Goal: Transaction & Acquisition: Obtain resource

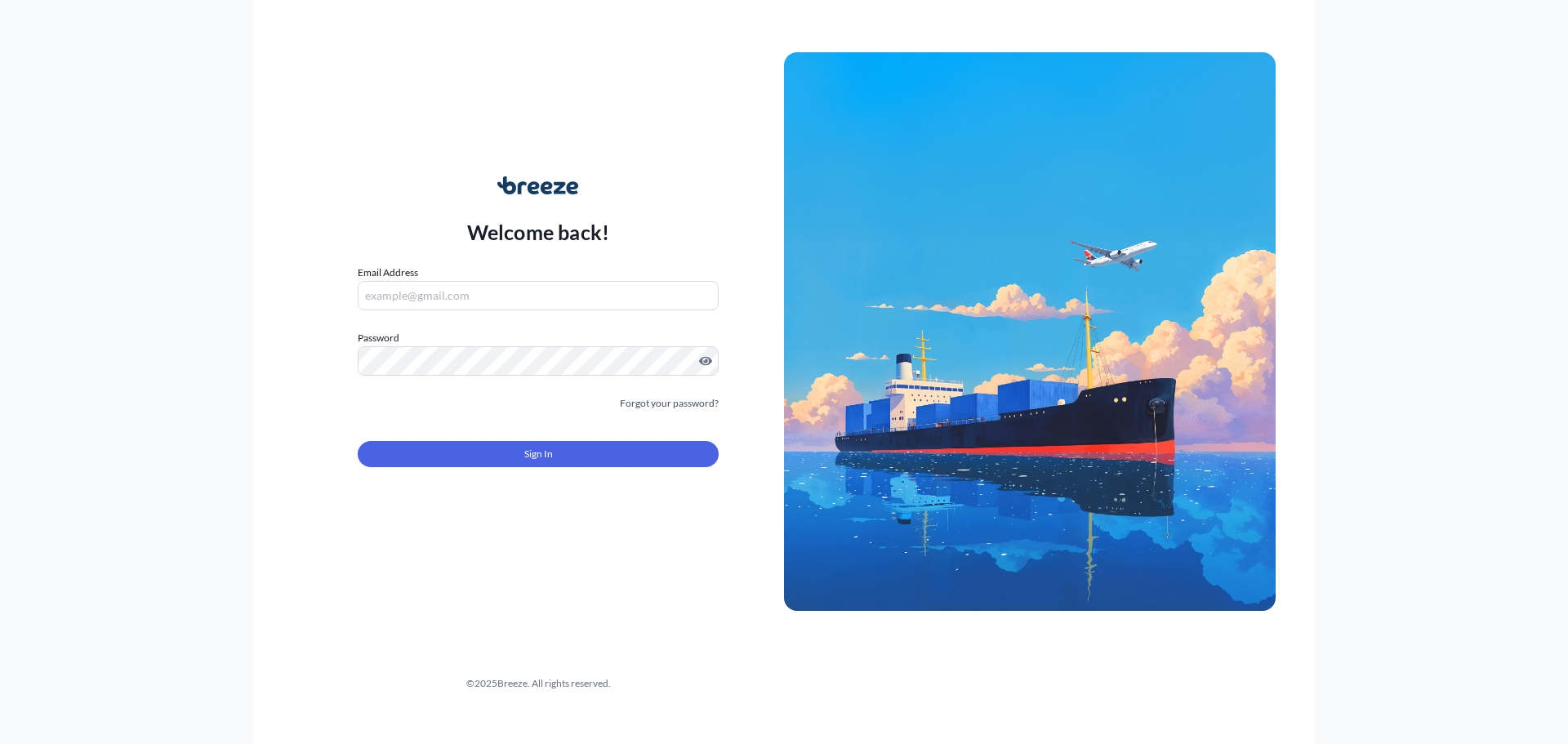
type input "[PERSON_NAME][EMAIL_ADDRESS][PERSON_NAME][DOMAIN_NAME]"
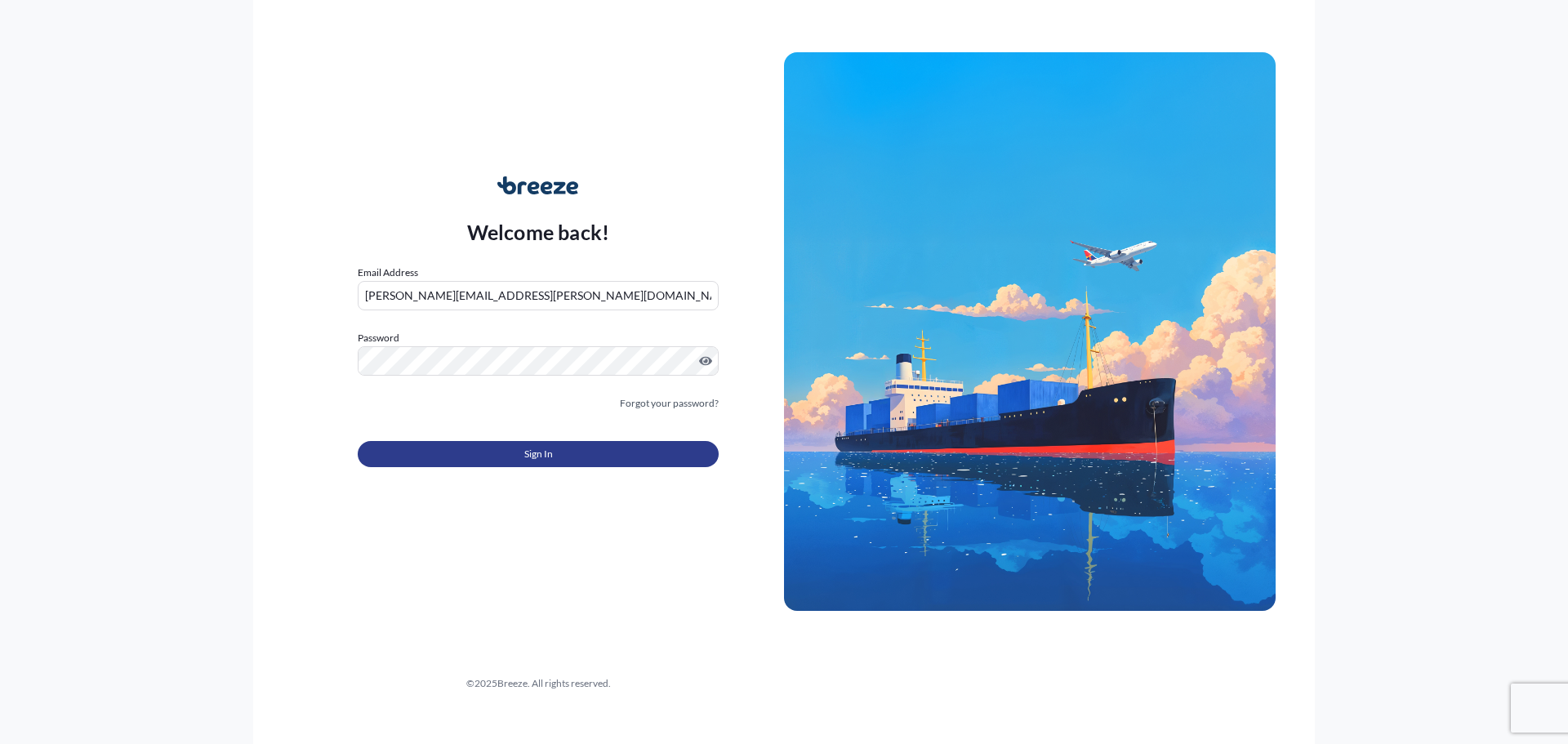
click at [500, 455] on button "Sign In" at bounding box center [538, 454] width 361 height 26
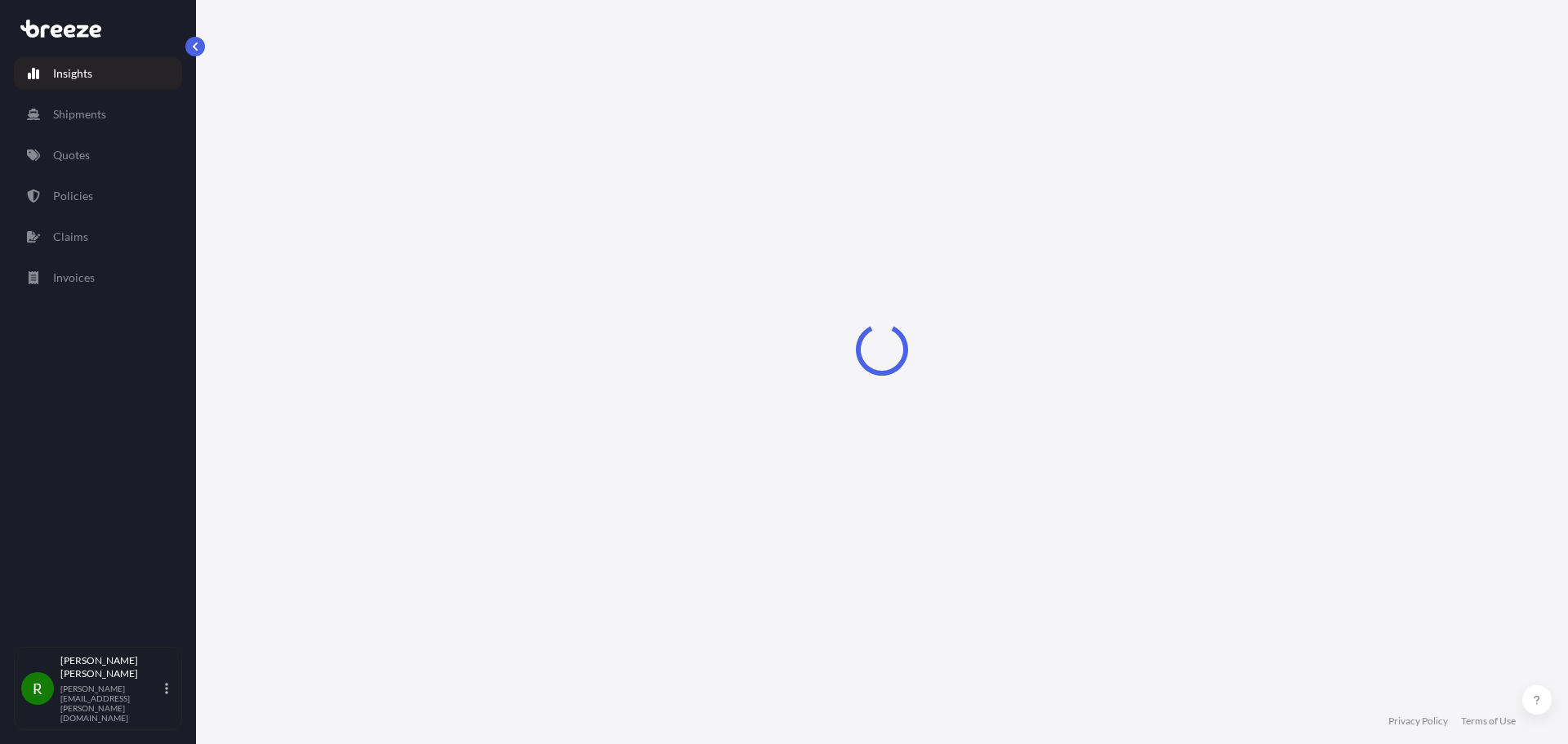
select select "2025"
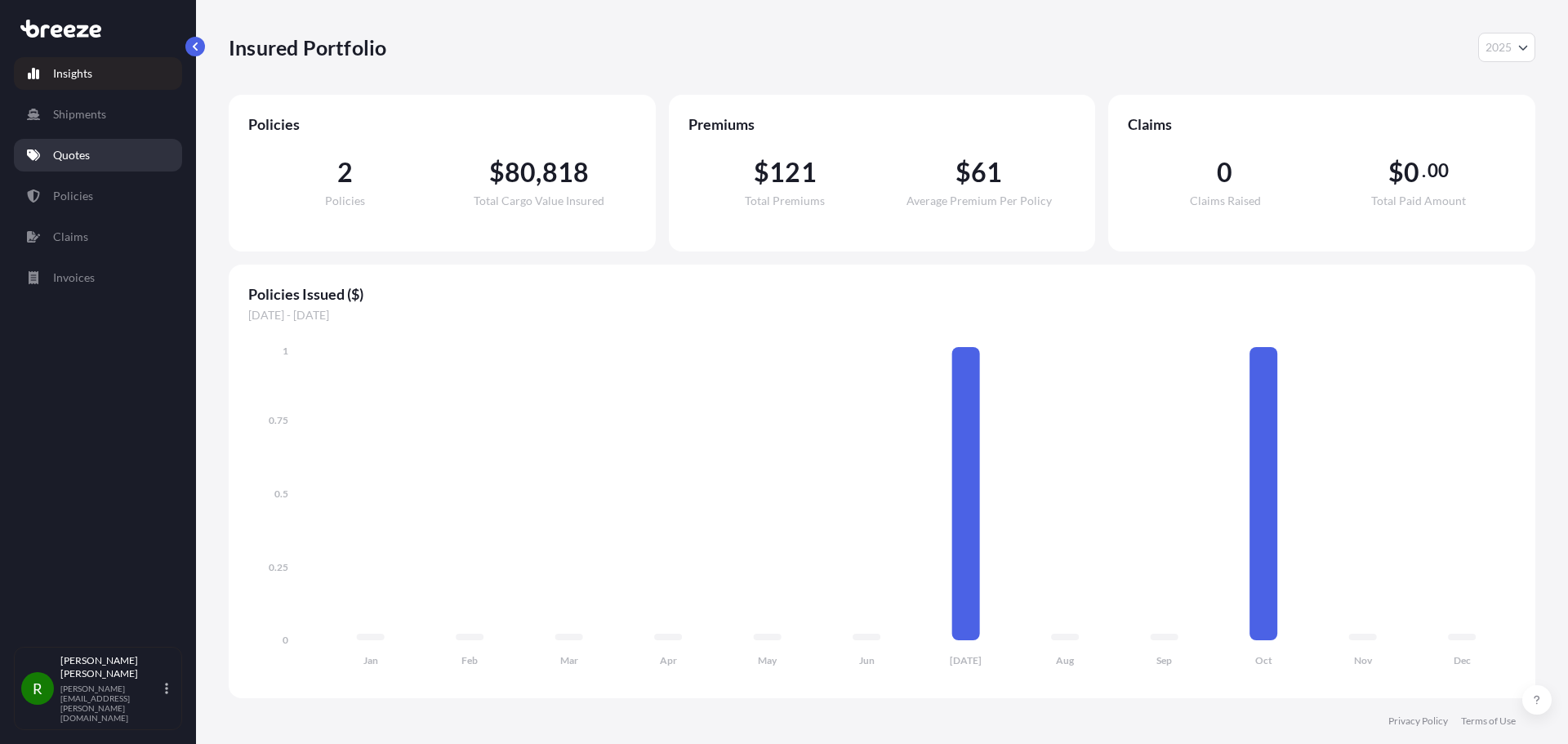
click at [72, 147] on p "Quotes" at bounding box center [71, 155] width 36 height 16
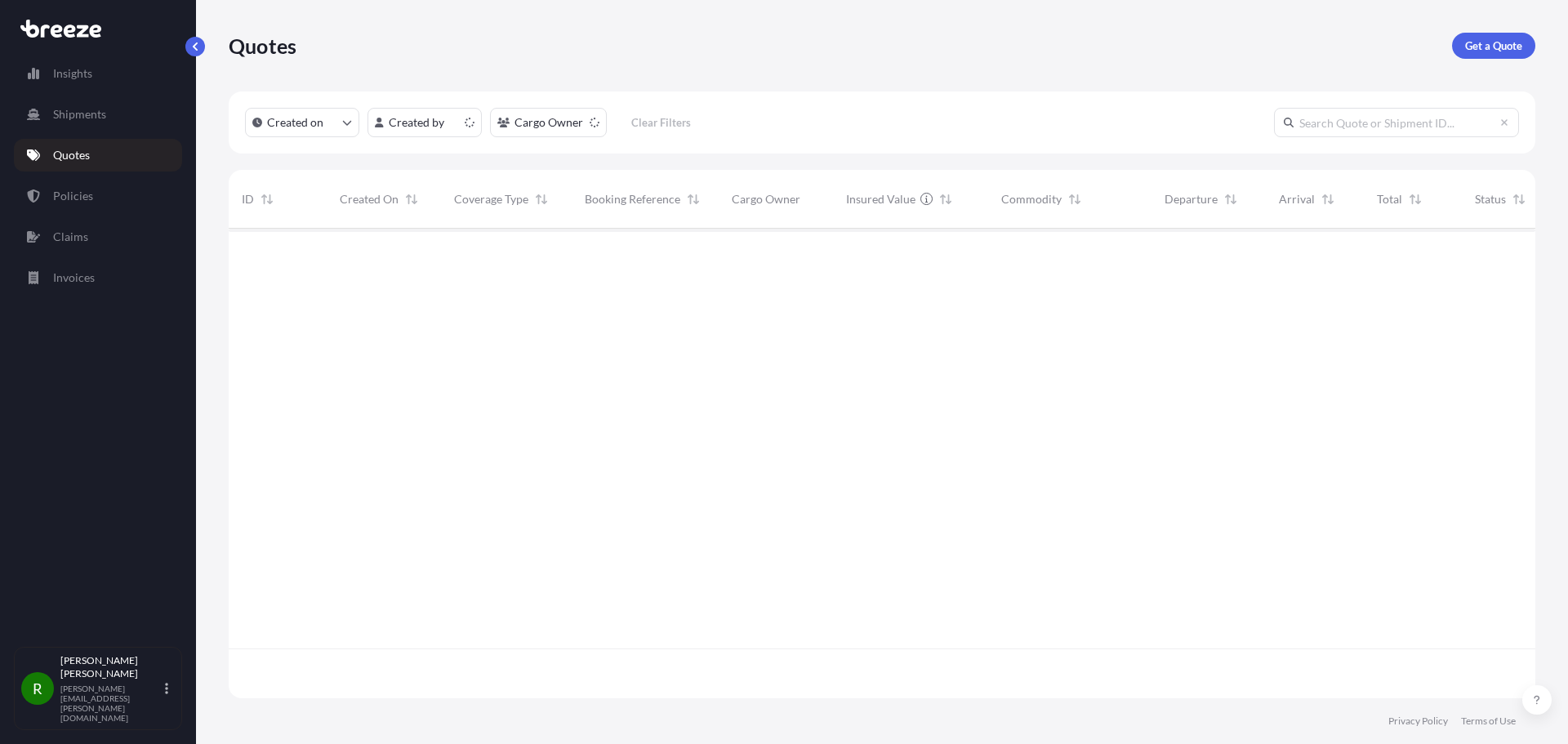
scroll to position [467, 1294]
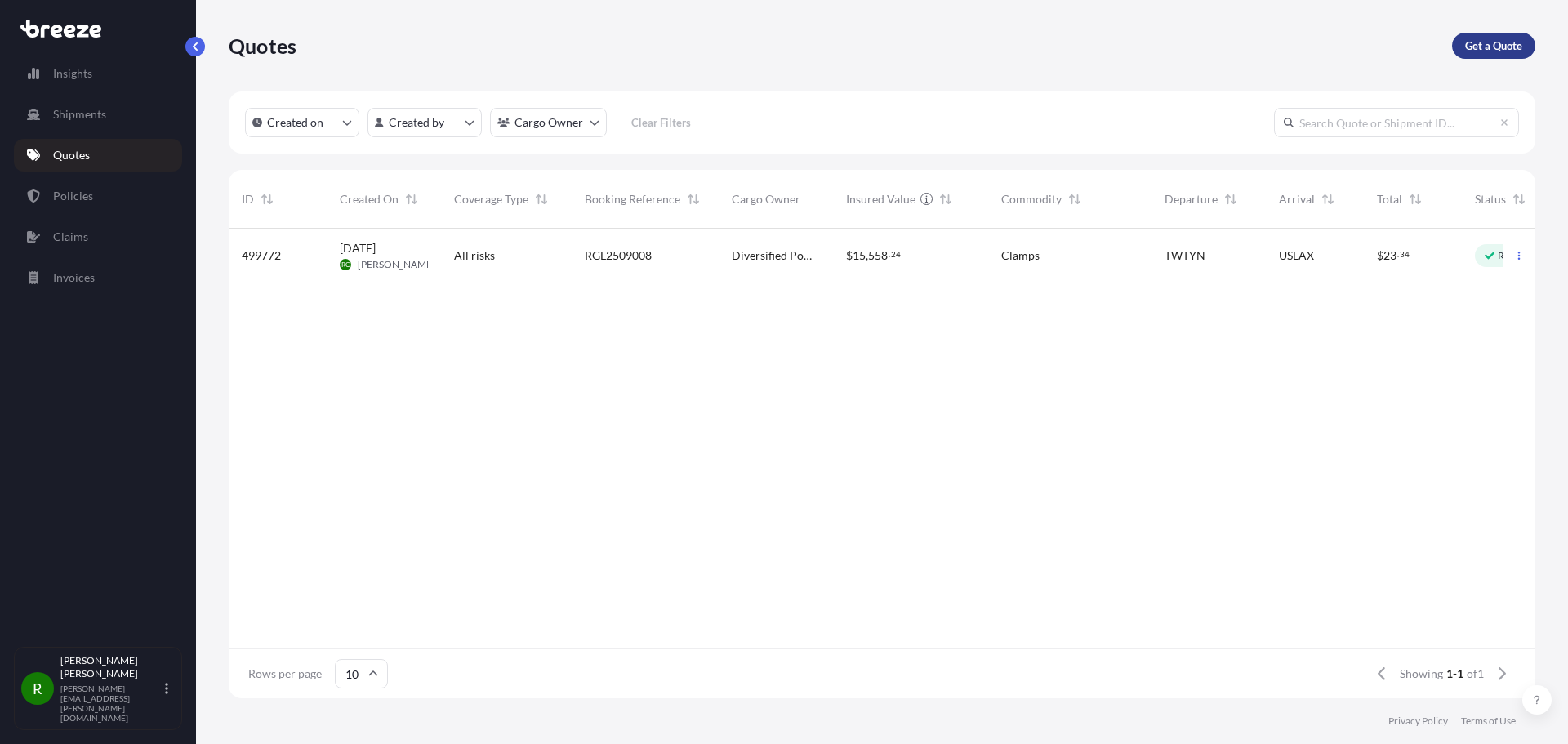
click at [1482, 46] on p "Get a Quote" at bounding box center [1493, 45] width 57 height 16
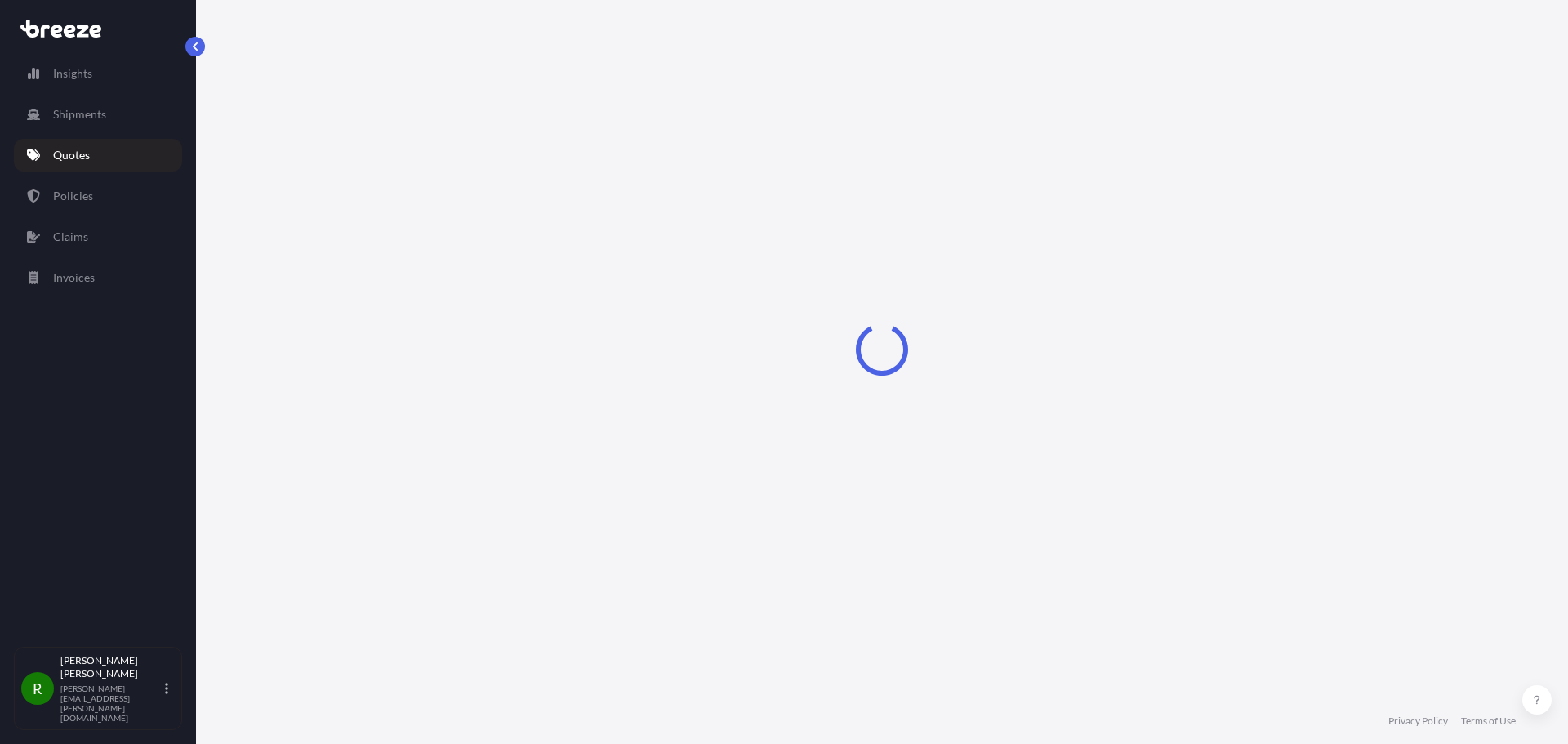
select select "Sea"
select select "1"
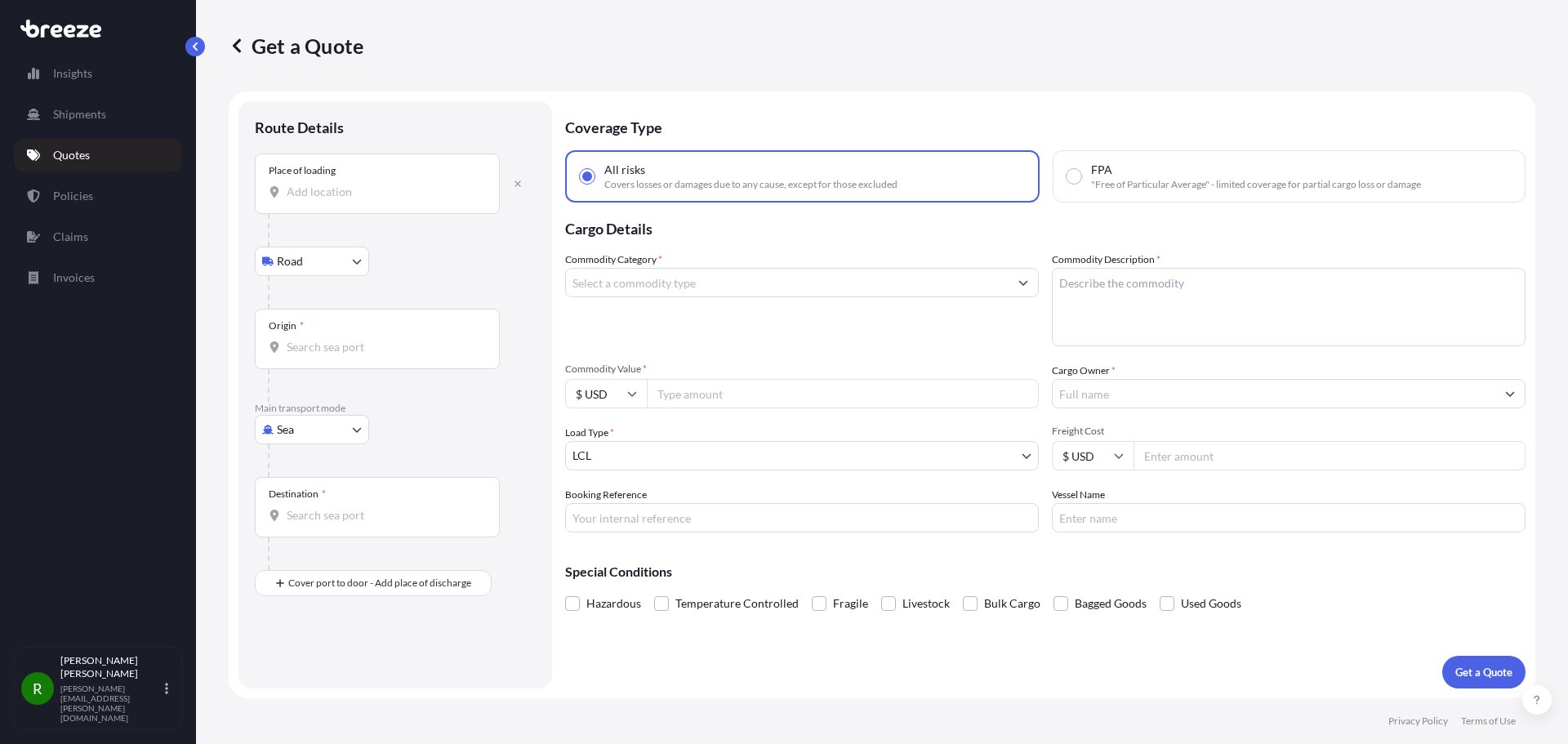
click at [316, 183] on div "Place of loading" at bounding box center [377, 184] width 245 height 61
click at [316, 184] on input "Place of loading" at bounding box center [383, 192] width 192 height 16
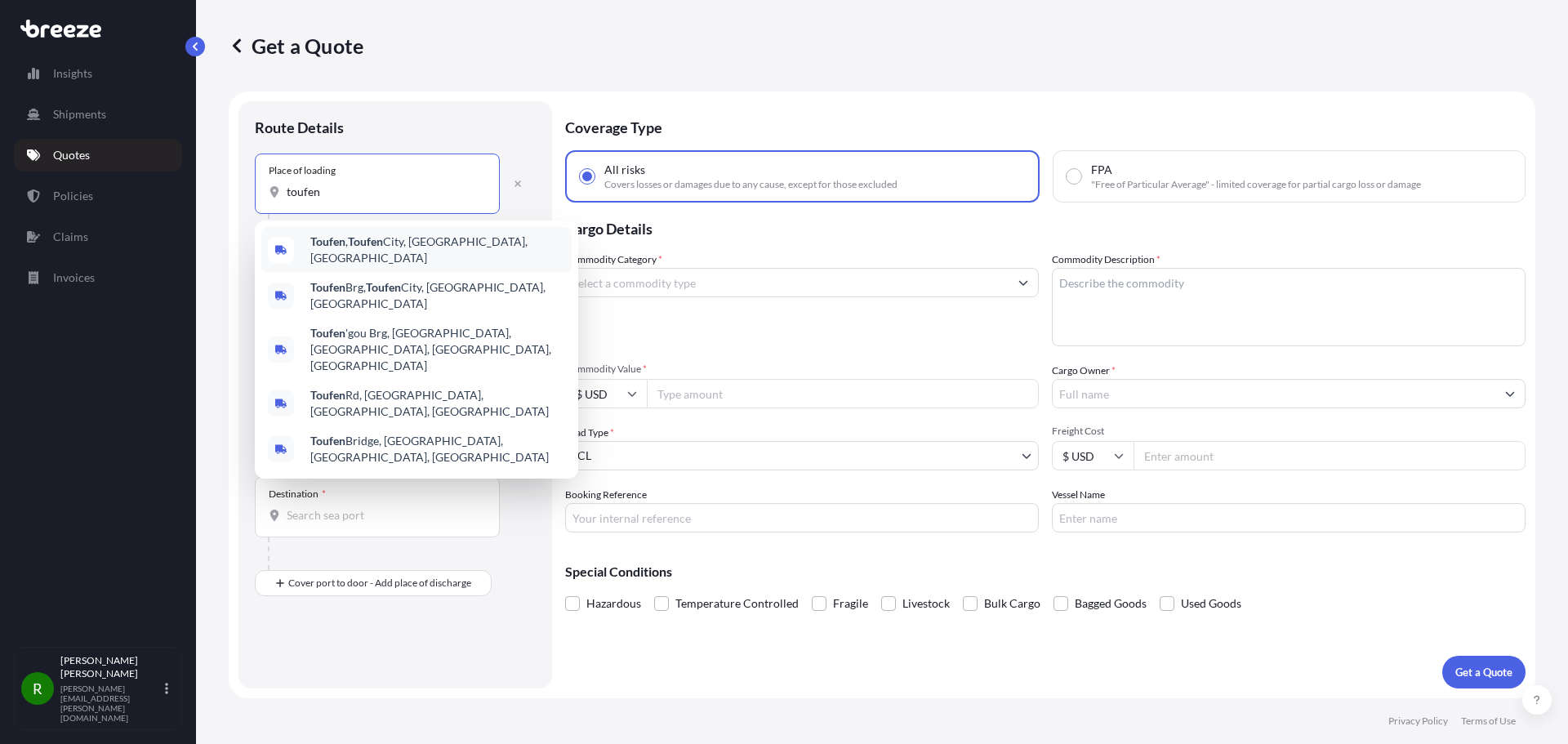
click at [414, 245] on span "Toufen , [GEOGRAPHIC_DATA], [GEOGRAPHIC_DATA], [GEOGRAPHIC_DATA]" at bounding box center [438, 250] width 255 height 33
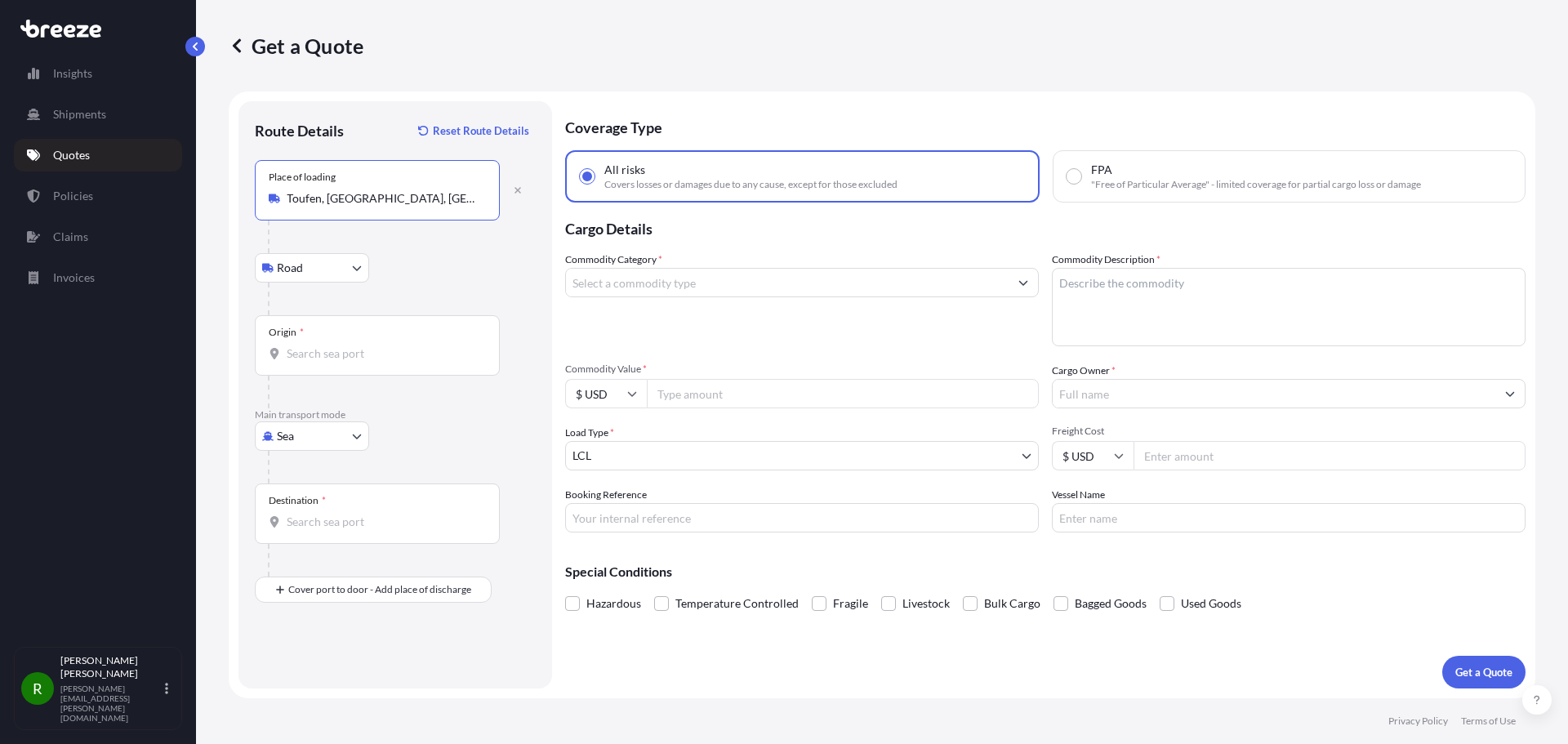
type input "Toufen, [GEOGRAPHIC_DATA], [GEOGRAPHIC_DATA], [GEOGRAPHIC_DATA]"
click at [289, 448] on body "Insights Shipments Quotes Policies Claims Invoices R [PERSON_NAME] [PERSON_NAME…" at bounding box center [784, 372] width 1568 height 744
click at [293, 502] on span "Air" at bounding box center [294, 507] width 16 height 16
select select "Air"
click at [321, 204] on input "Place of loading" at bounding box center [383, 198] width 192 height 16
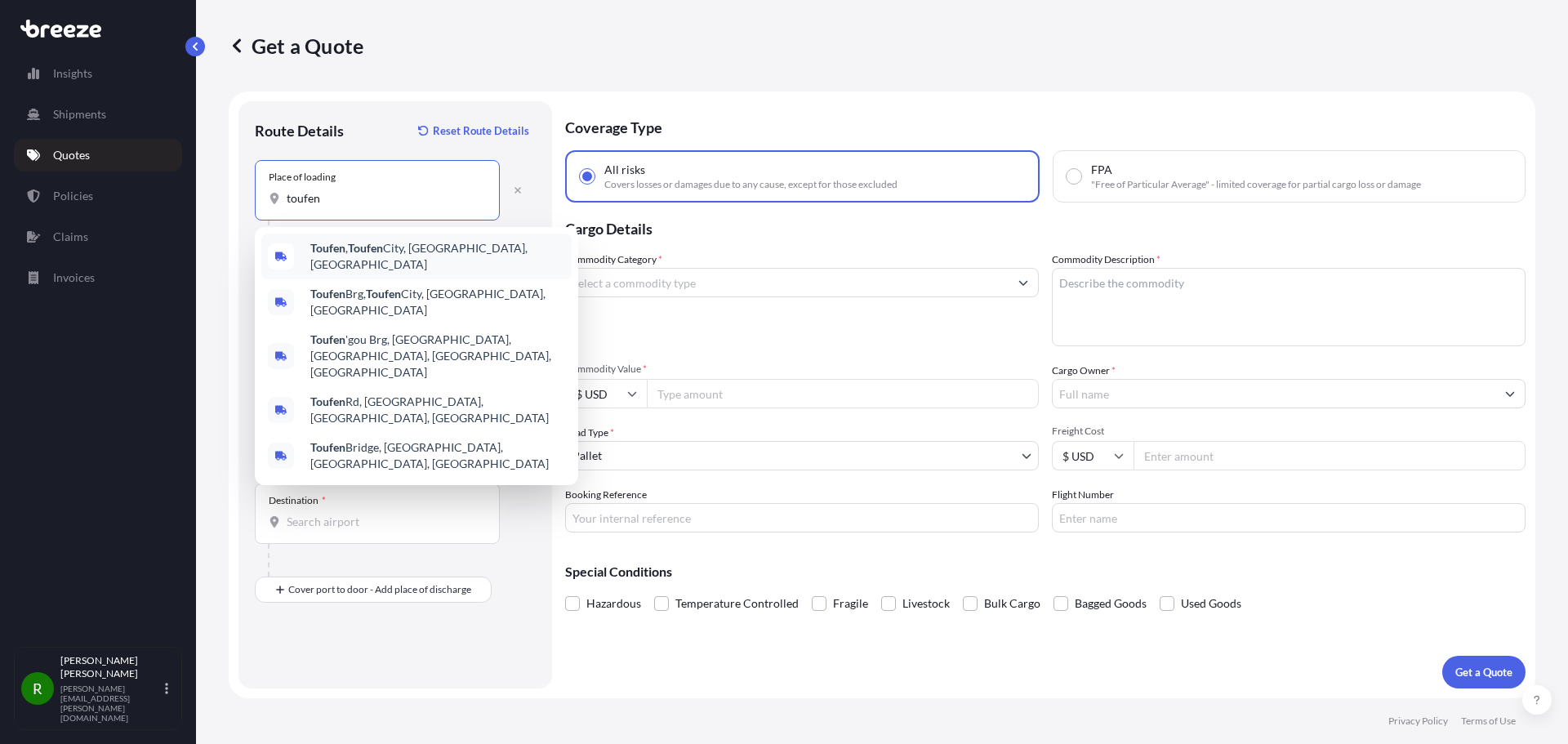
click at [342, 255] on b "Toufen" at bounding box center [328, 248] width 36 height 14
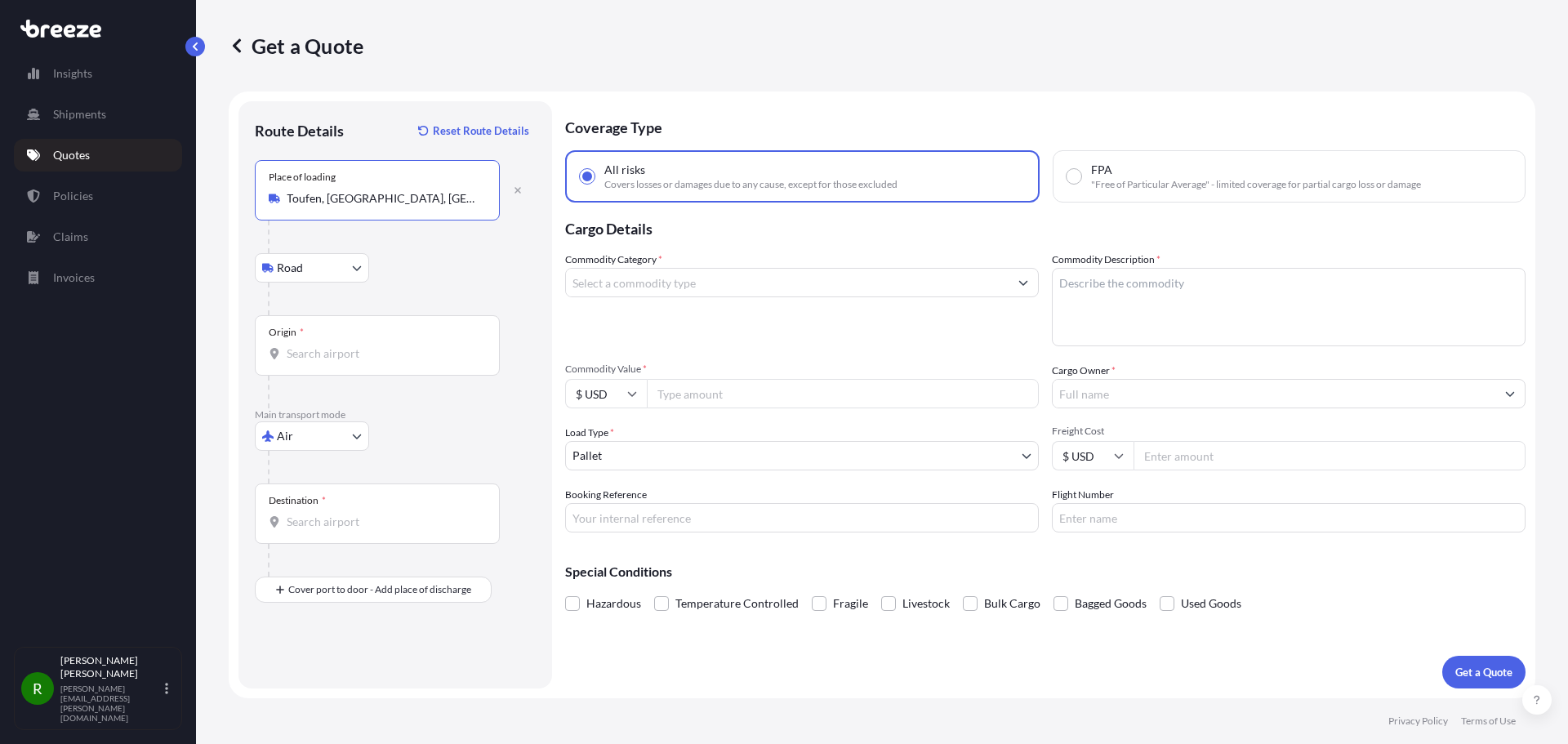
type input "Toufen, [GEOGRAPHIC_DATA], [GEOGRAPHIC_DATA], [GEOGRAPHIC_DATA]"
click at [300, 355] on input "Origin *" at bounding box center [383, 353] width 192 height 16
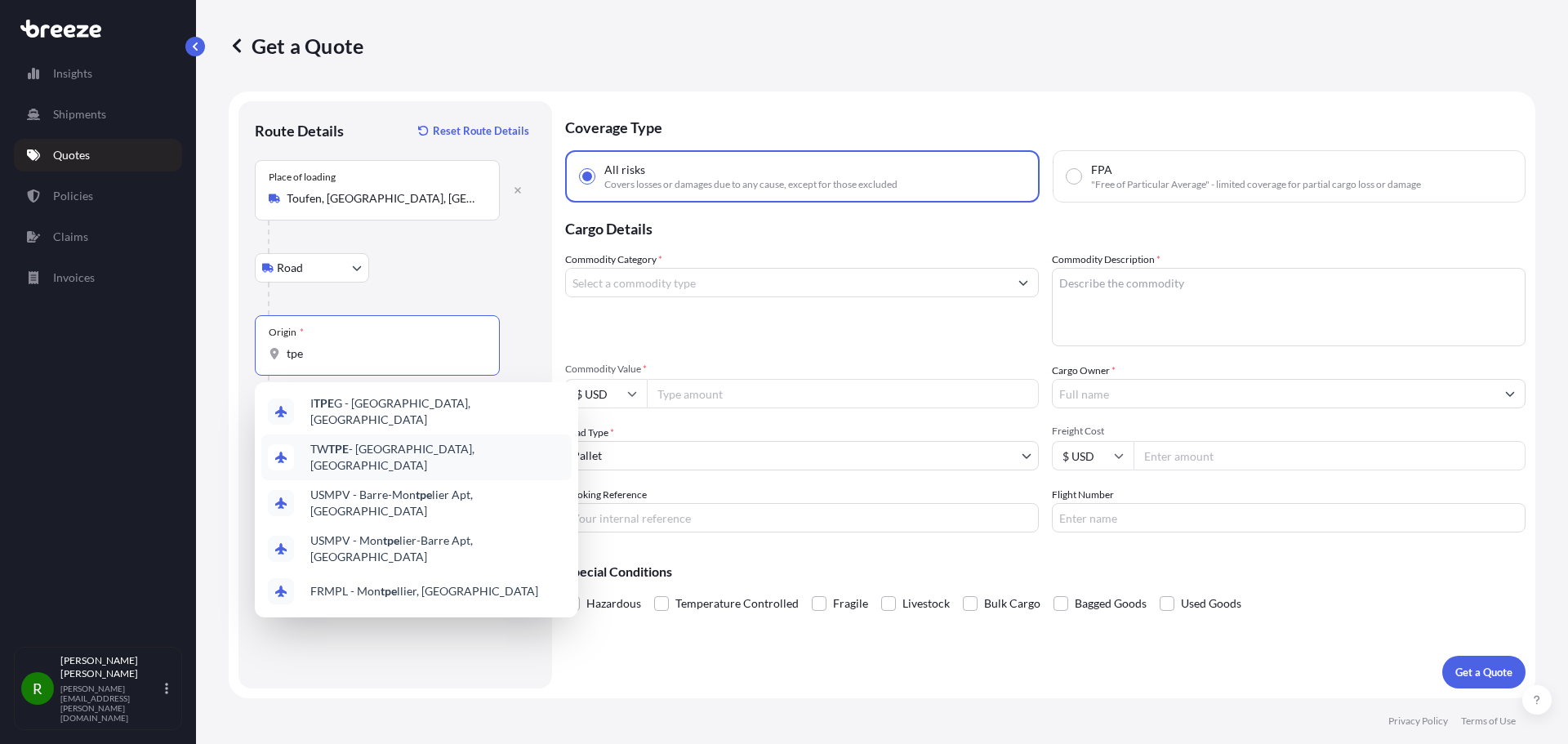
click at [364, 447] on span "TW TPE - [GEOGRAPHIC_DATA], [GEOGRAPHIC_DATA]" at bounding box center [438, 458] width 255 height 33
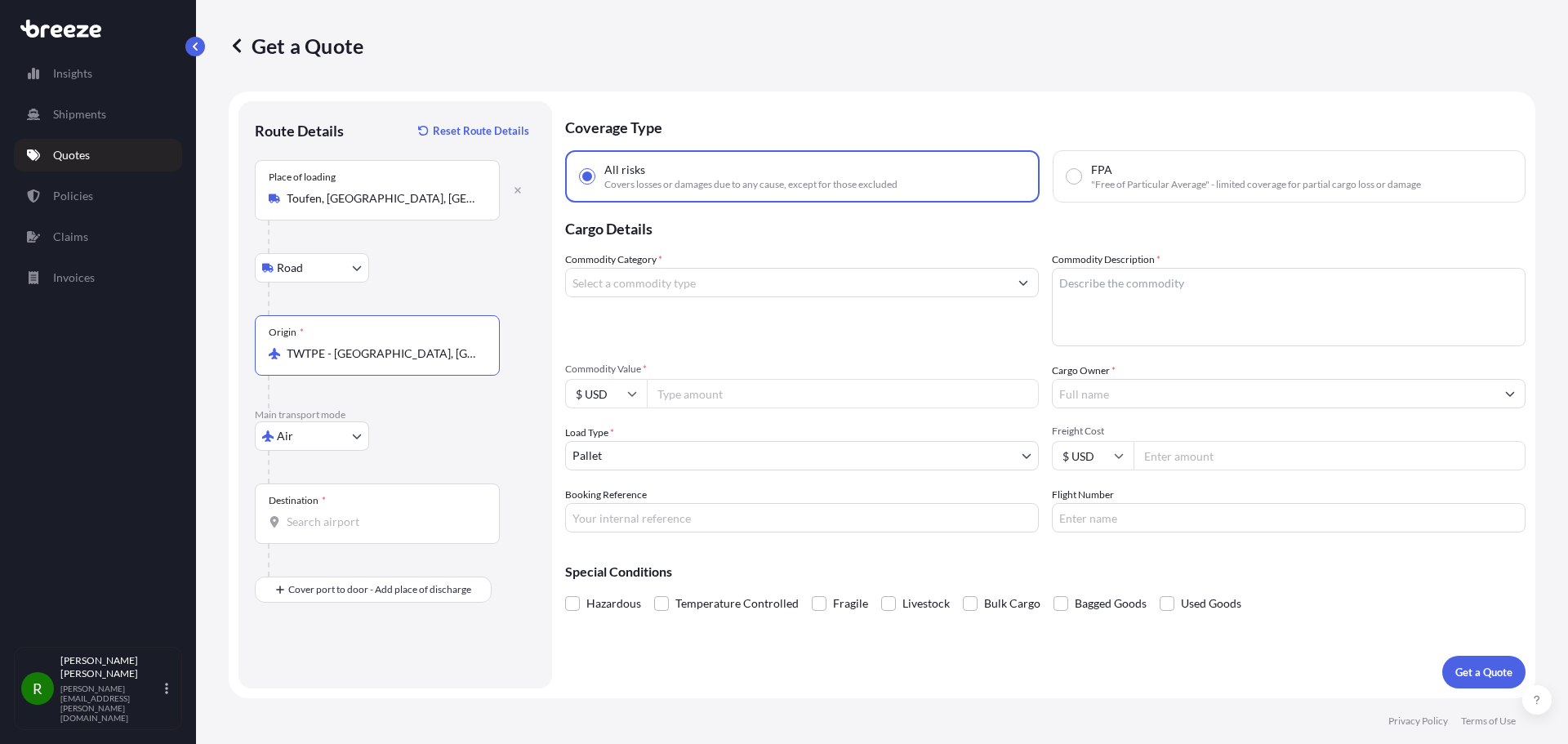
type input "TWTPE - [GEOGRAPHIC_DATA], [GEOGRAPHIC_DATA]"
click at [302, 508] on div "Destination *" at bounding box center [377, 514] width 245 height 61
click at [302, 513] on input "Destination *" at bounding box center [383, 521] width 192 height 16
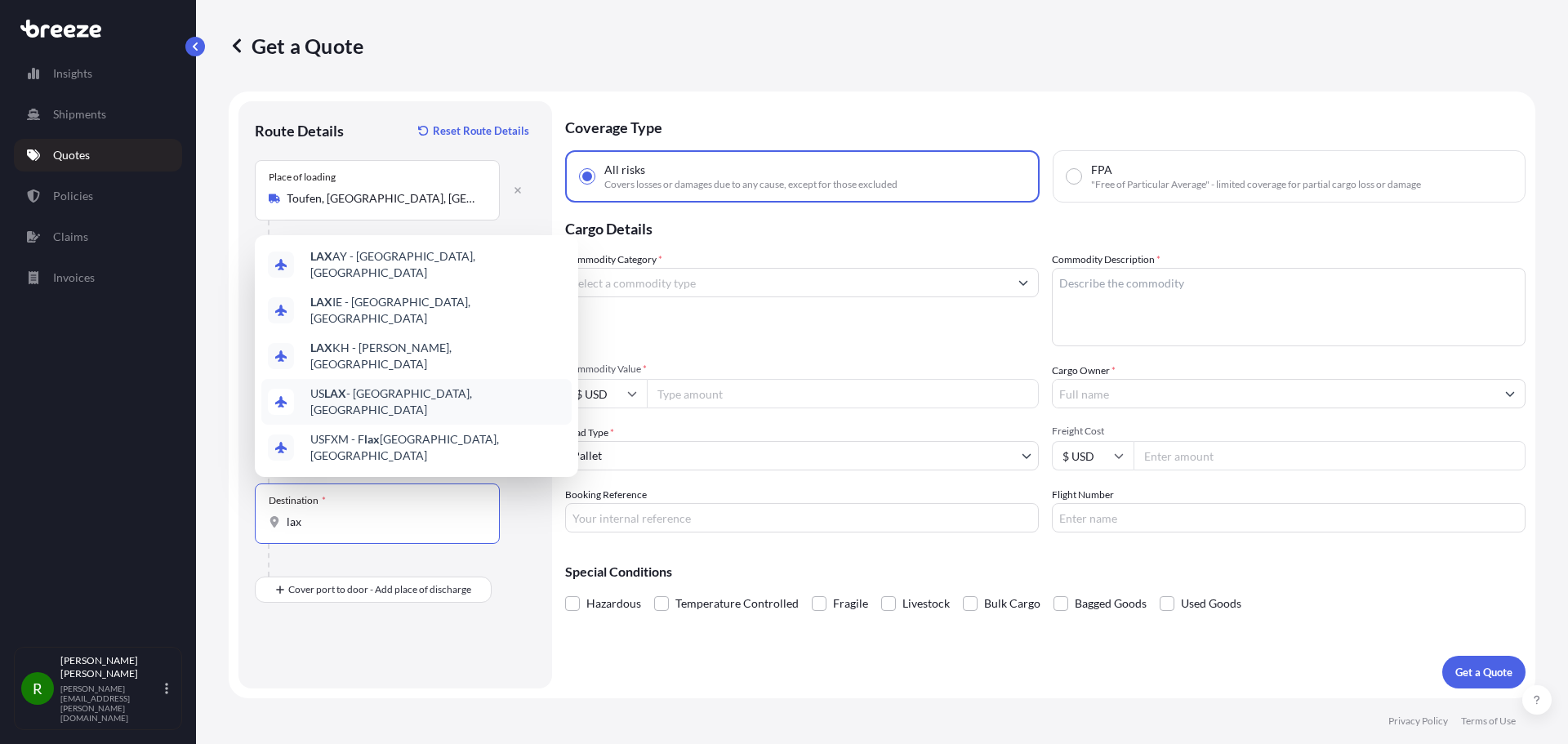
click at [368, 415] on span "US LAX - [GEOGRAPHIC_DATA], [GEOGRAPHIC_DATA]" at bounding box center [438, 402] width 255 height 33
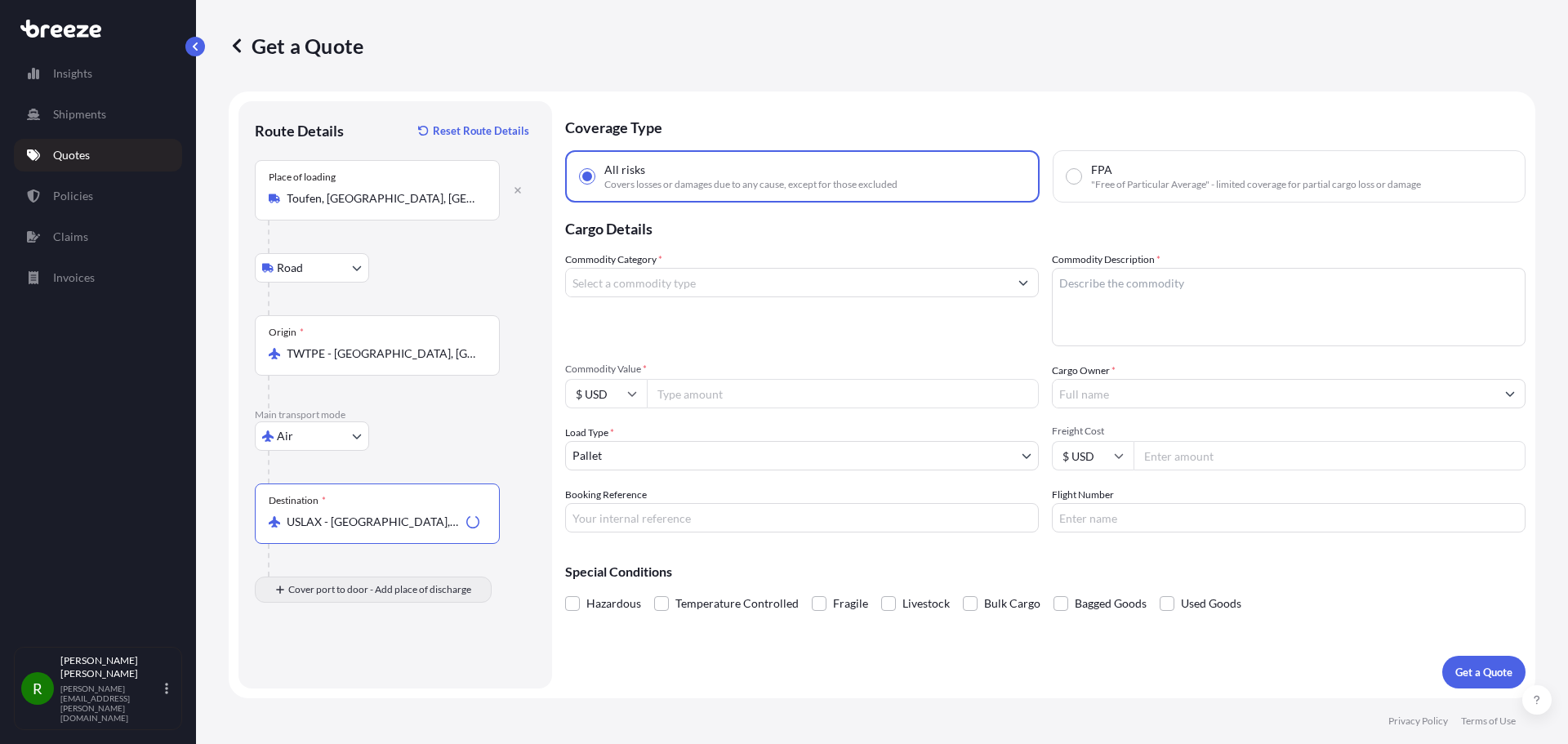
type input "USLAX - [GEOGRAPHIC_DATA], [GEOGRAPHIC_DATA]"
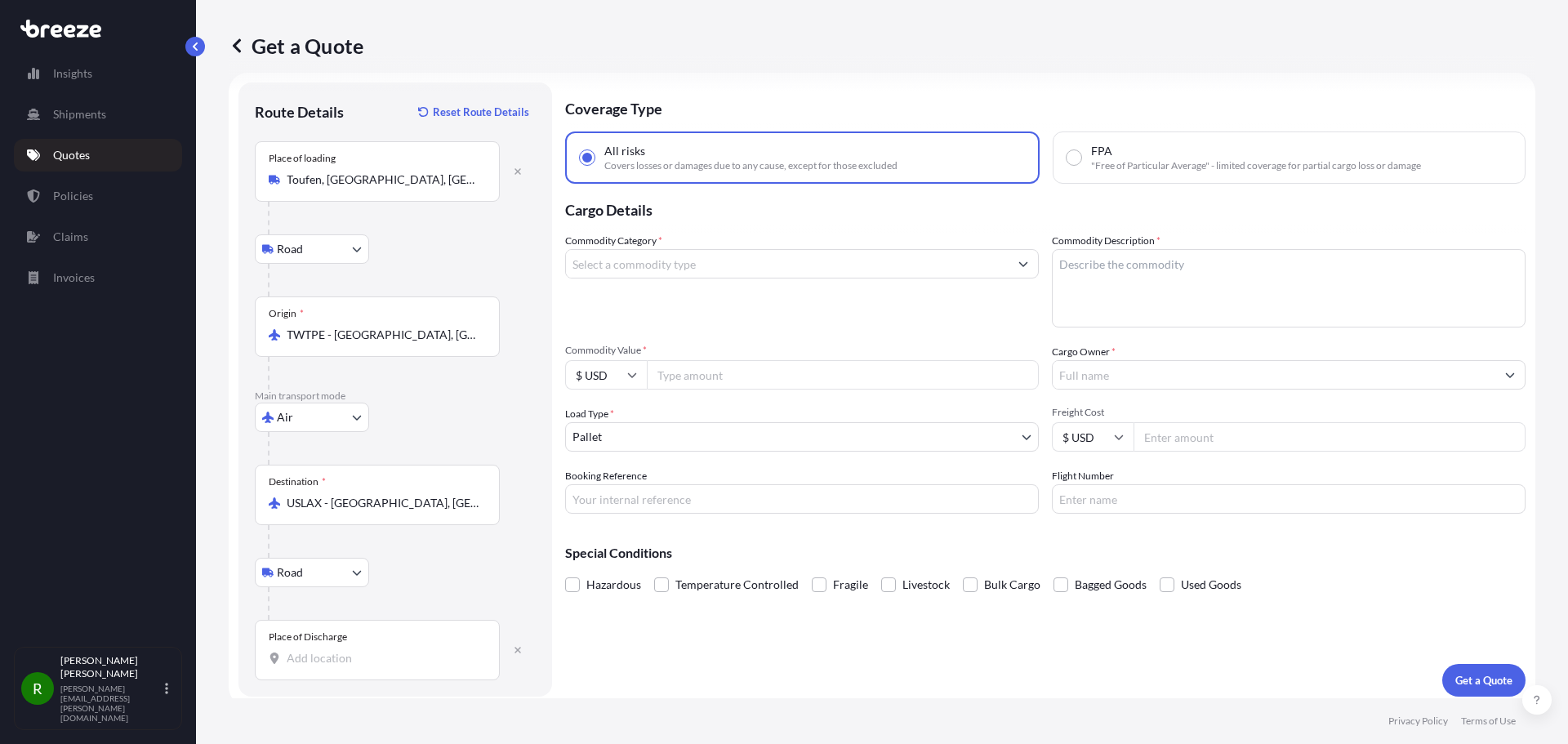
scroll to position [27, 0]
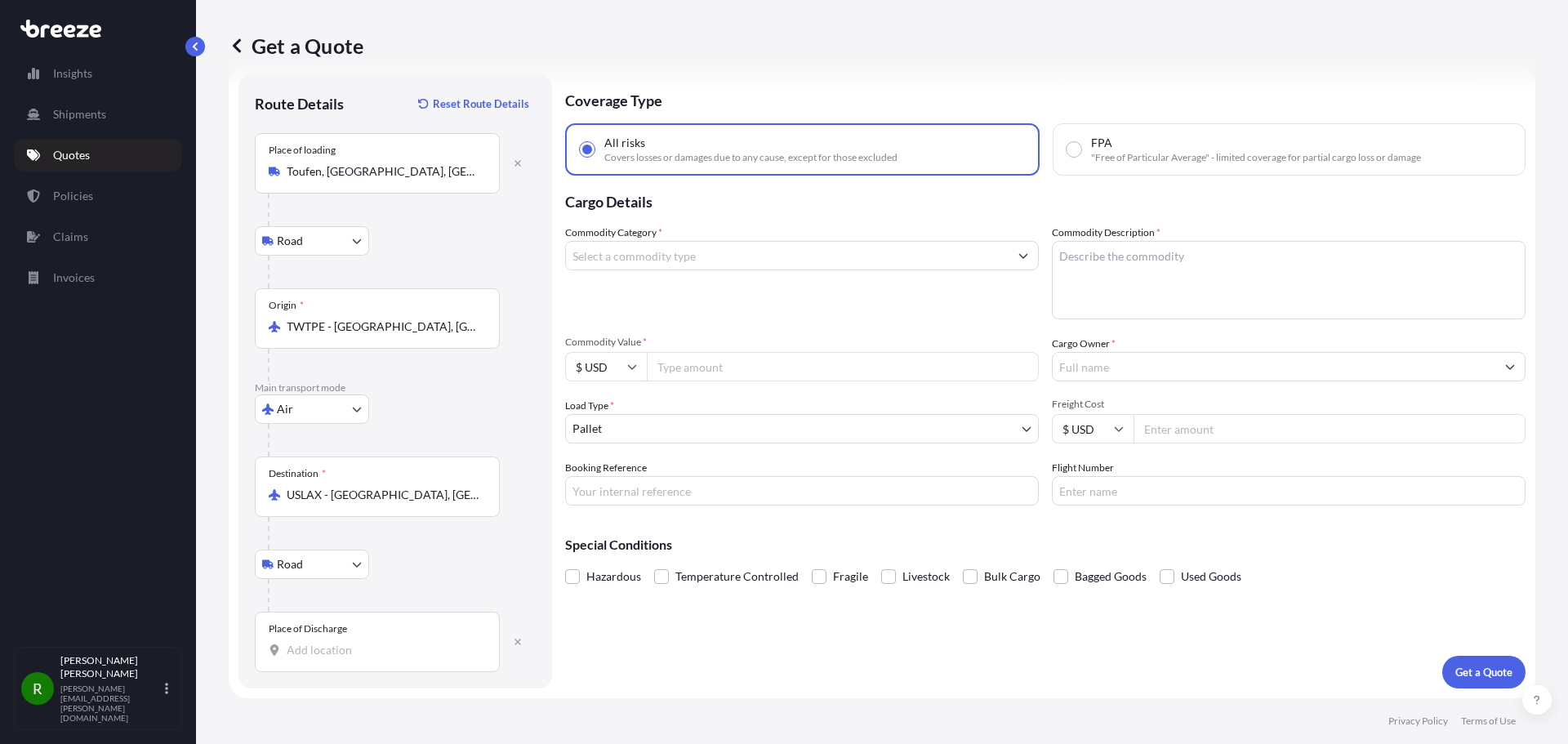
click at [325, 630] on div "Place of Discharge" at bounding box center [308, 629] width 78 height 13
click at [325, 642] on input "Place of Discharge" at bounding box center [383, 649] width 192 height 16
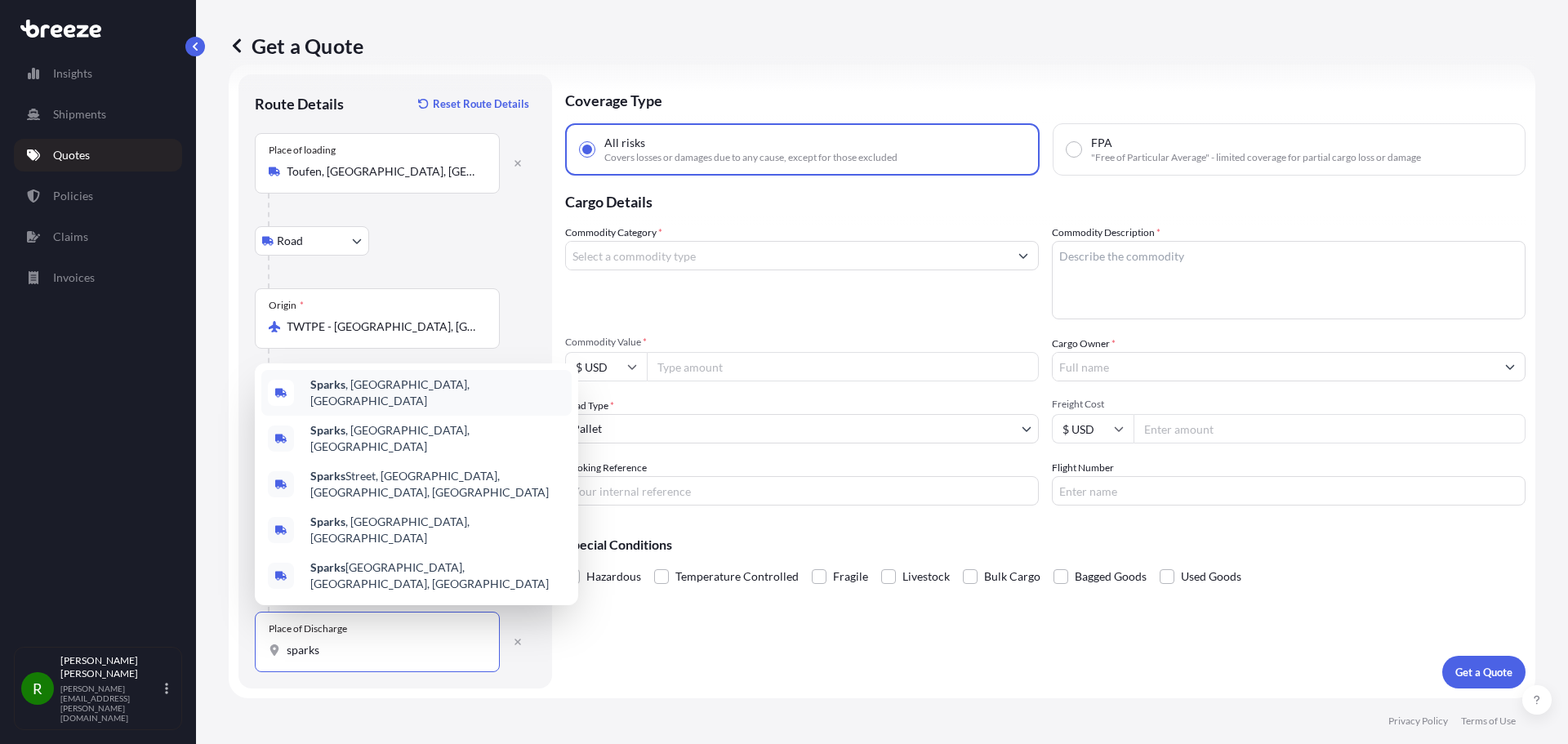
click at [369, 409] on span "Sparks , [GEOGRAPHIC_DATA], [GEOGRAPHIC_DATA]" at bounding box center [438, 393] width 255 height 33
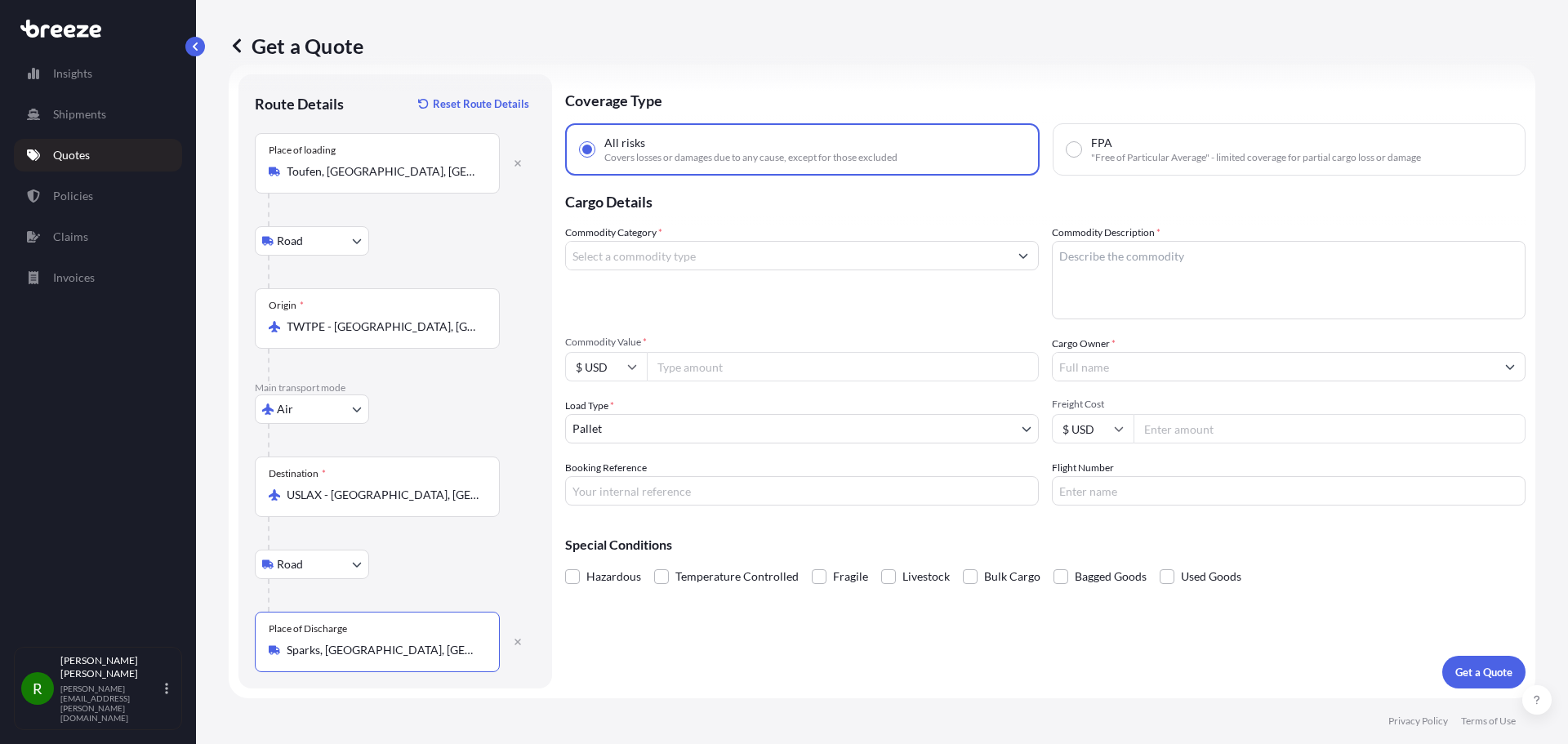
type input "Sparks, [GEOGRAPHIC_DATA], [GEOGRAPHIC_DATA]"
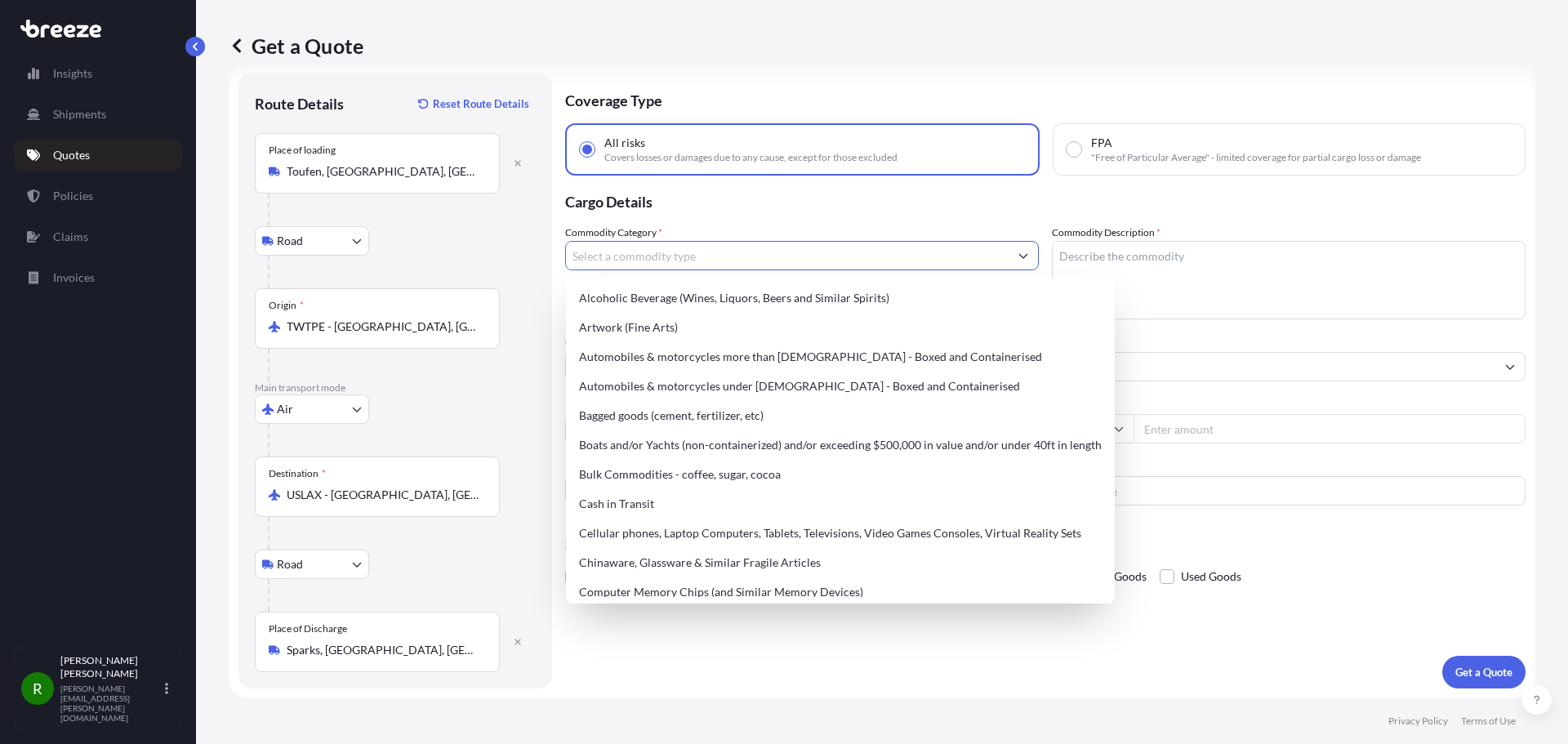
click at [619, 254] on input "Commodity Category *" at bounding box center [787, 256] width 443 height 29
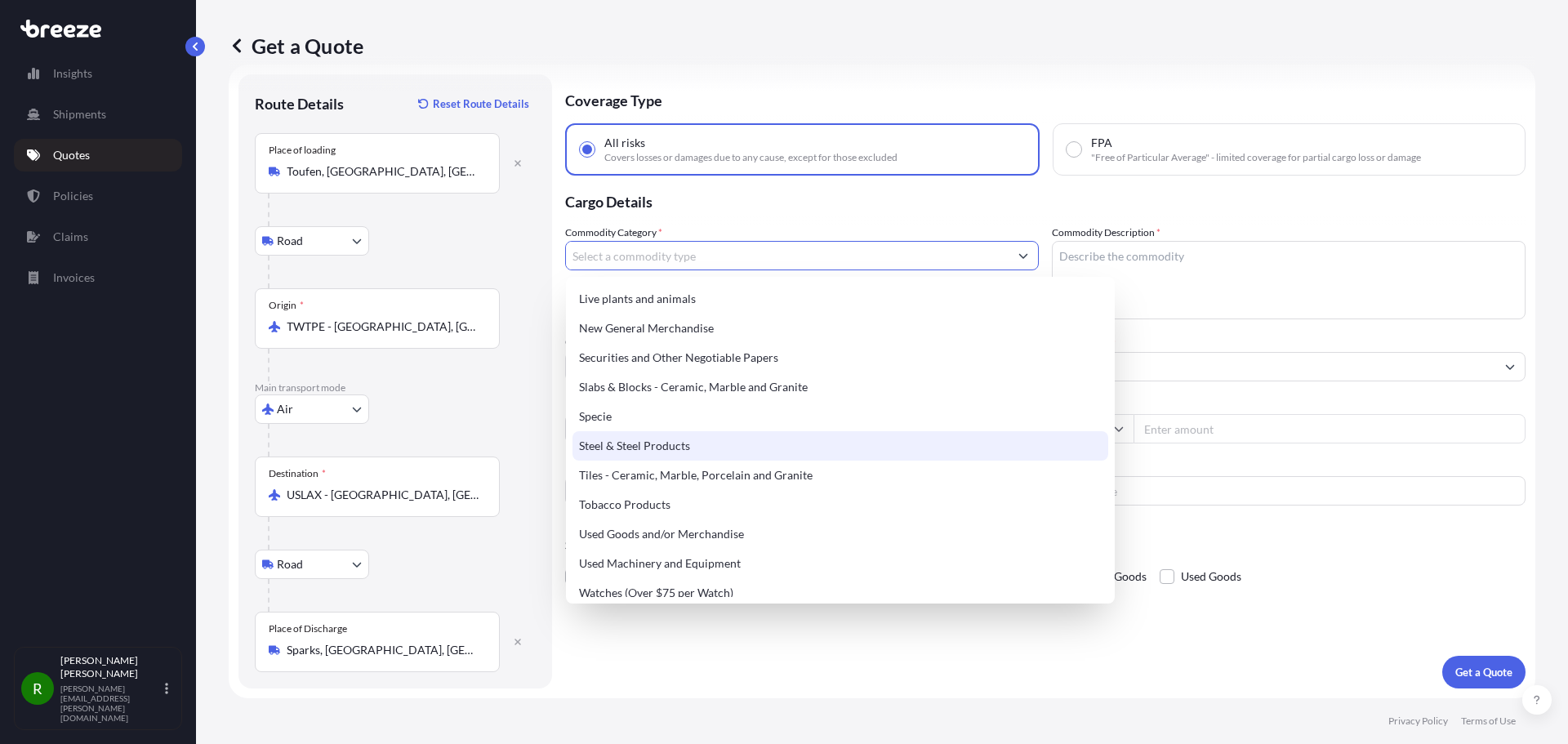
scroll to position [686, 0]
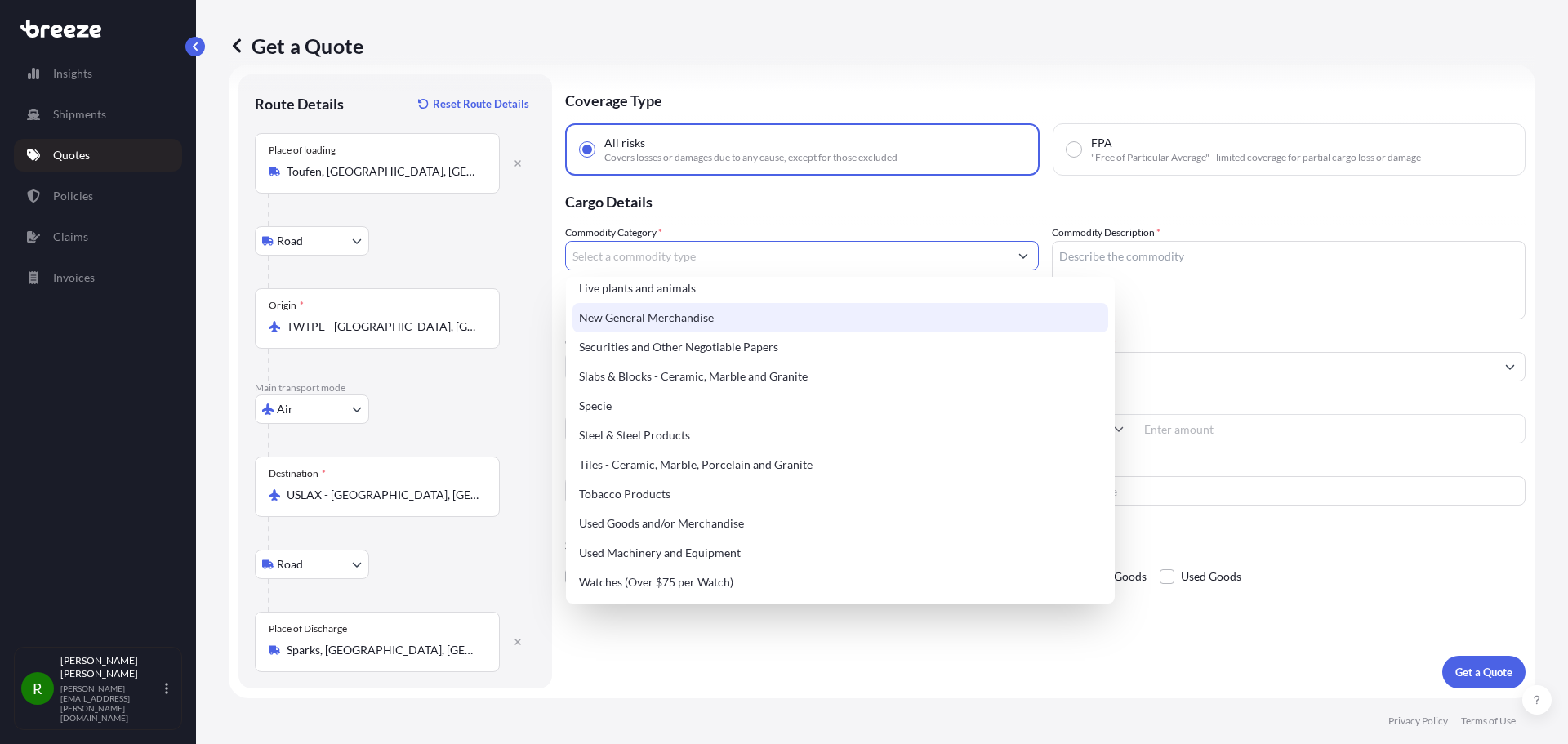
click at [680, 322] on div "New General Merchandise" at bounding box center [840, 317] width 536 height 29
type input "New General Merchandise"
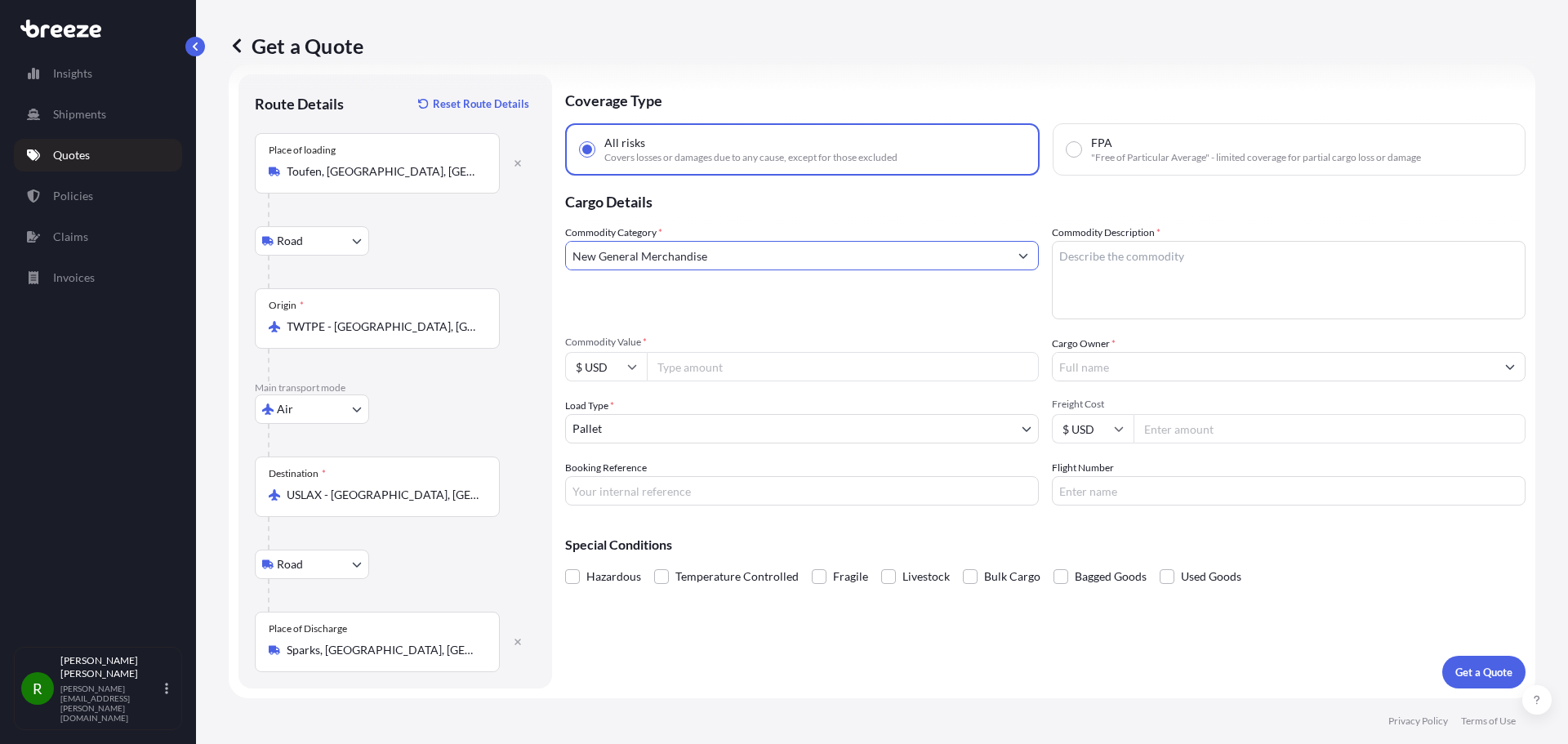
click at [682, 369] on input "Commodity Value *" at bounding box center [843, 367] width 392 height 29
type input "3200"
click at [1109, 264] on textarea "Commodity Description *" at bounding box center [1288, 280] width 473 height 78
type textarea "Metal Wedges"
click at [1189, 374] on input "Cargo Owner *" at bounding box center [1273, 367] width 443 height 29
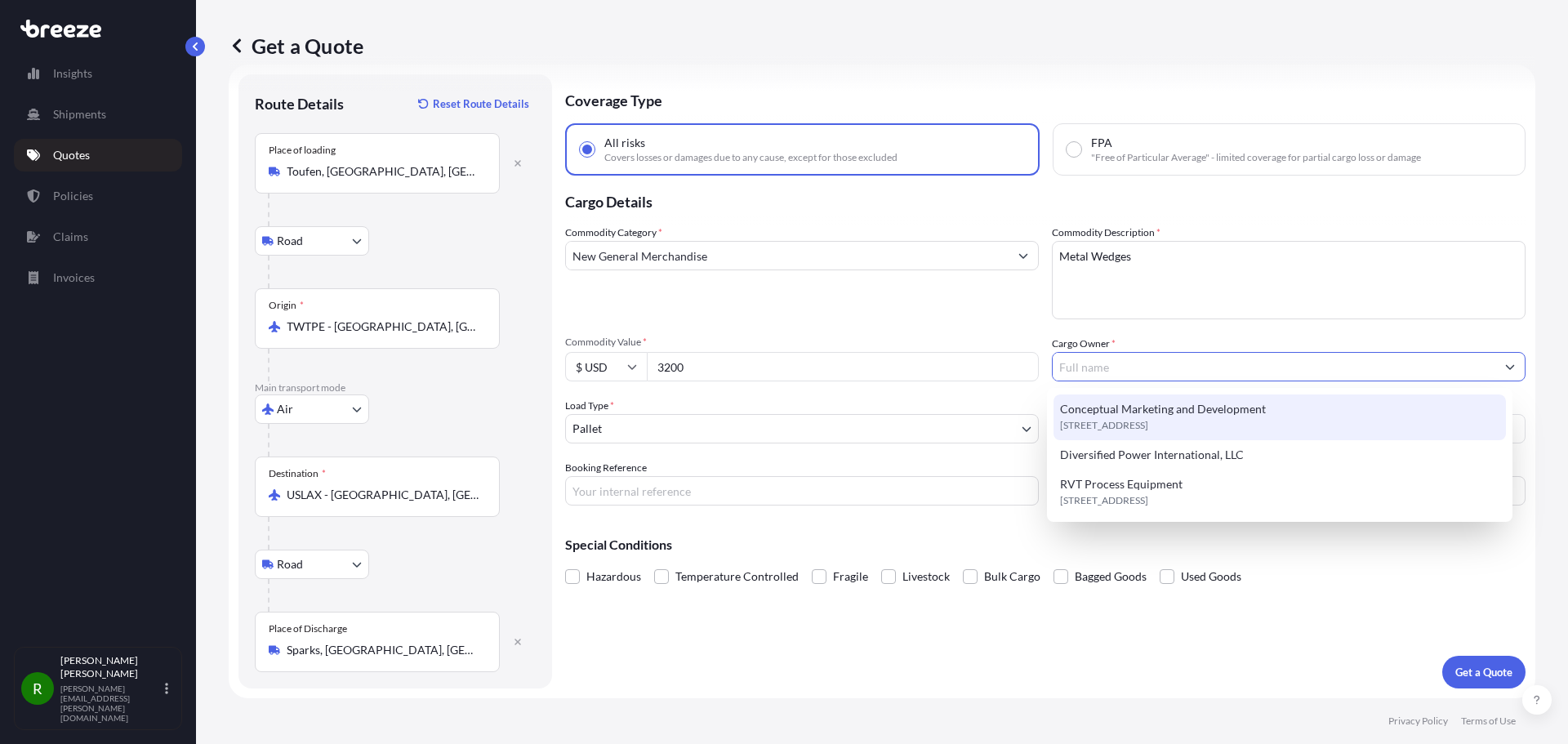
click at [1159, 416] on span "Conceptual Marketing and Development" at bounding box center [1162, 408] width 205 height 16
type input "Conceptual Marketing and Development"
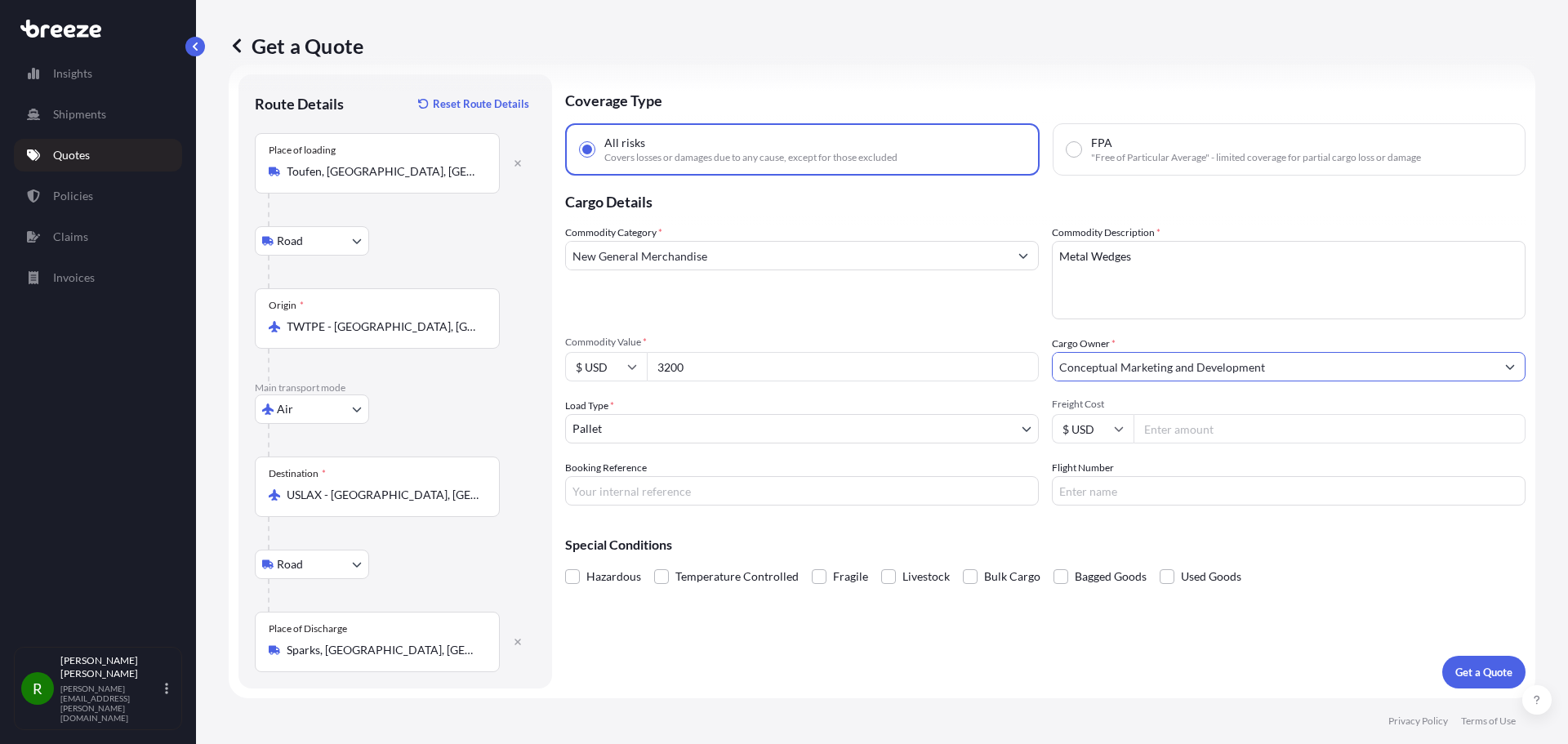
click at [1180, 429] on input "Freight Cost" at bounding box center [1329, 429] width 392 height 29
click at [1185, 428] on input "Freight Cost" at bounding box center [1329, 429] width 392 height 29
type input "2383.40"
click at [640, 488] on input "Booking Reference" at bounding box center [802, 491] width 473 height 29
click at [666, 494] on input "Booking Reference" at bounding box center [802, 491] width 473 height 29
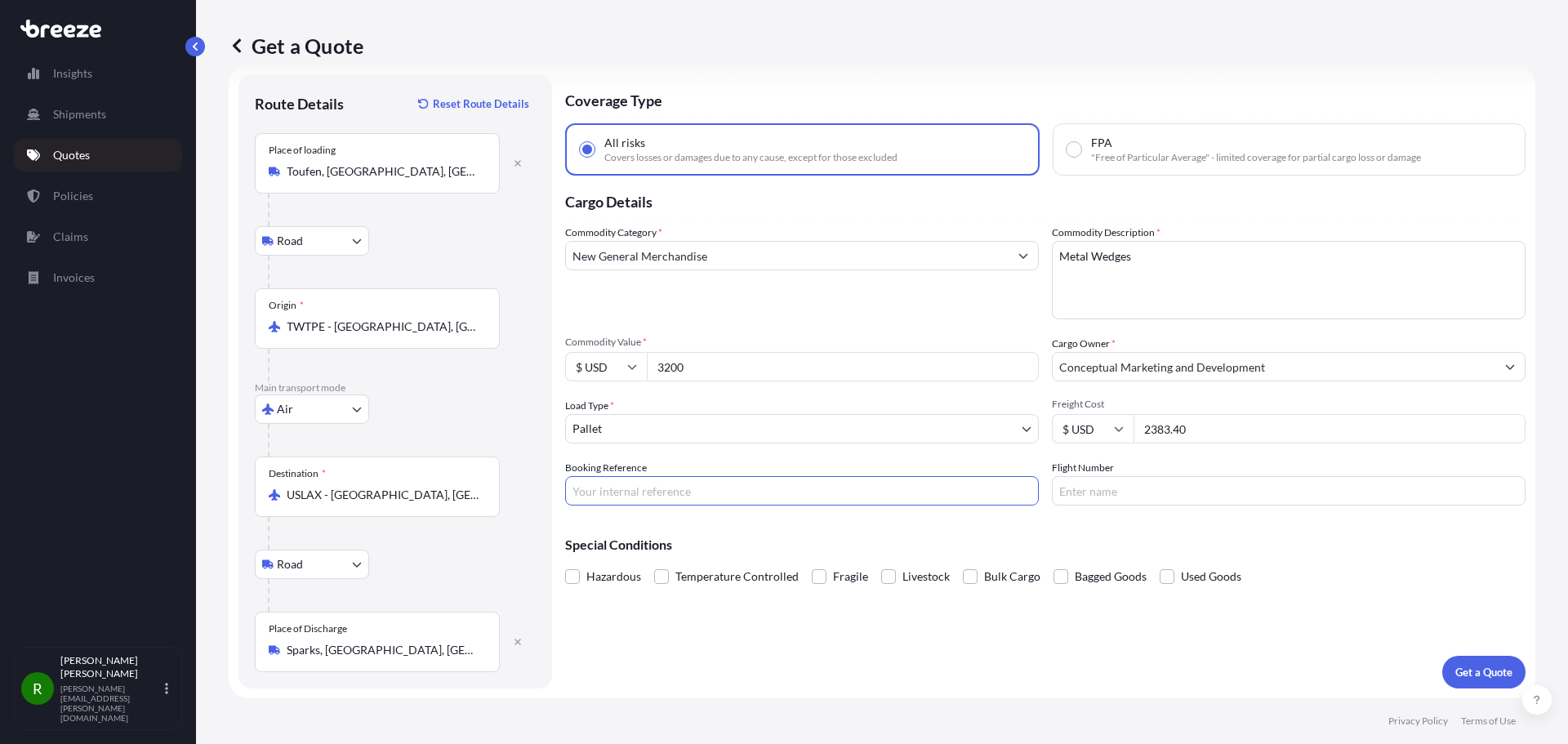
paste input "RGL2510001"
type input "RGL2510001"
click at [1111, 480] on input "Flight Number" at bounding box center [1288, 491] width 473 height 29
paste input "NZ078"
type input "NZ078"
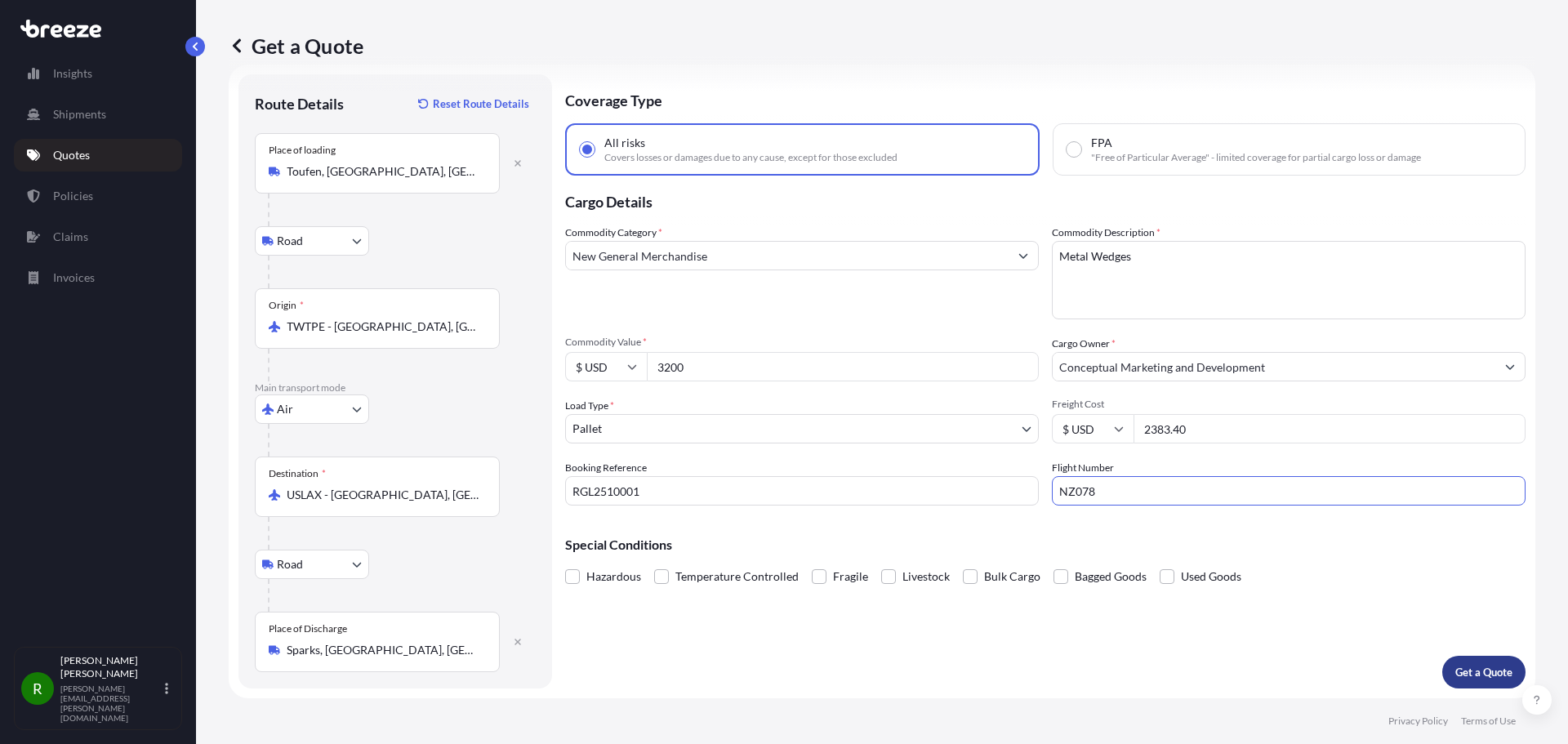
click at [1456, 670] on p "Get a Quote" at bounding box center [1484, 672] width 57 height 16
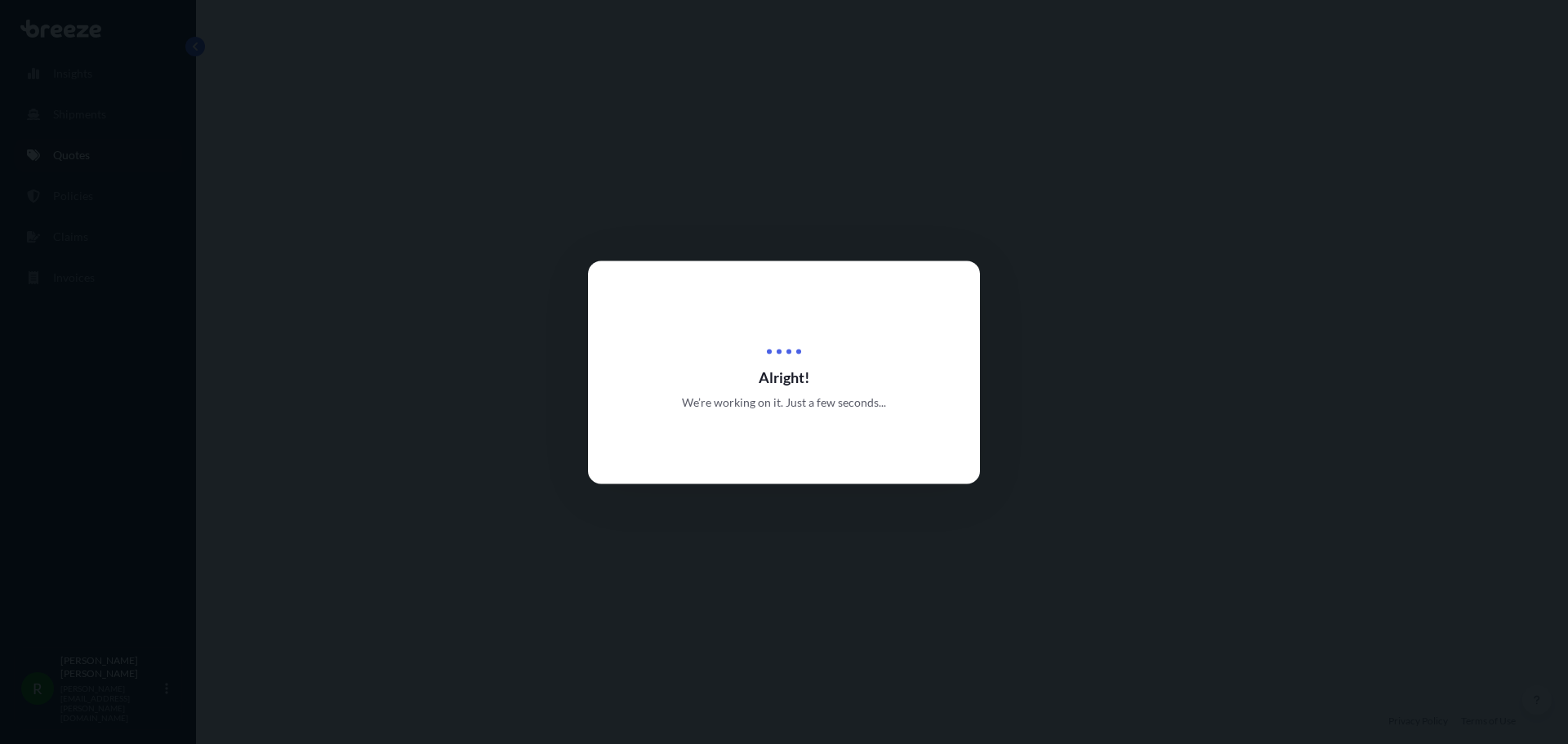
select select "Road"
select select "Air"
select select "Road"
select select "1"
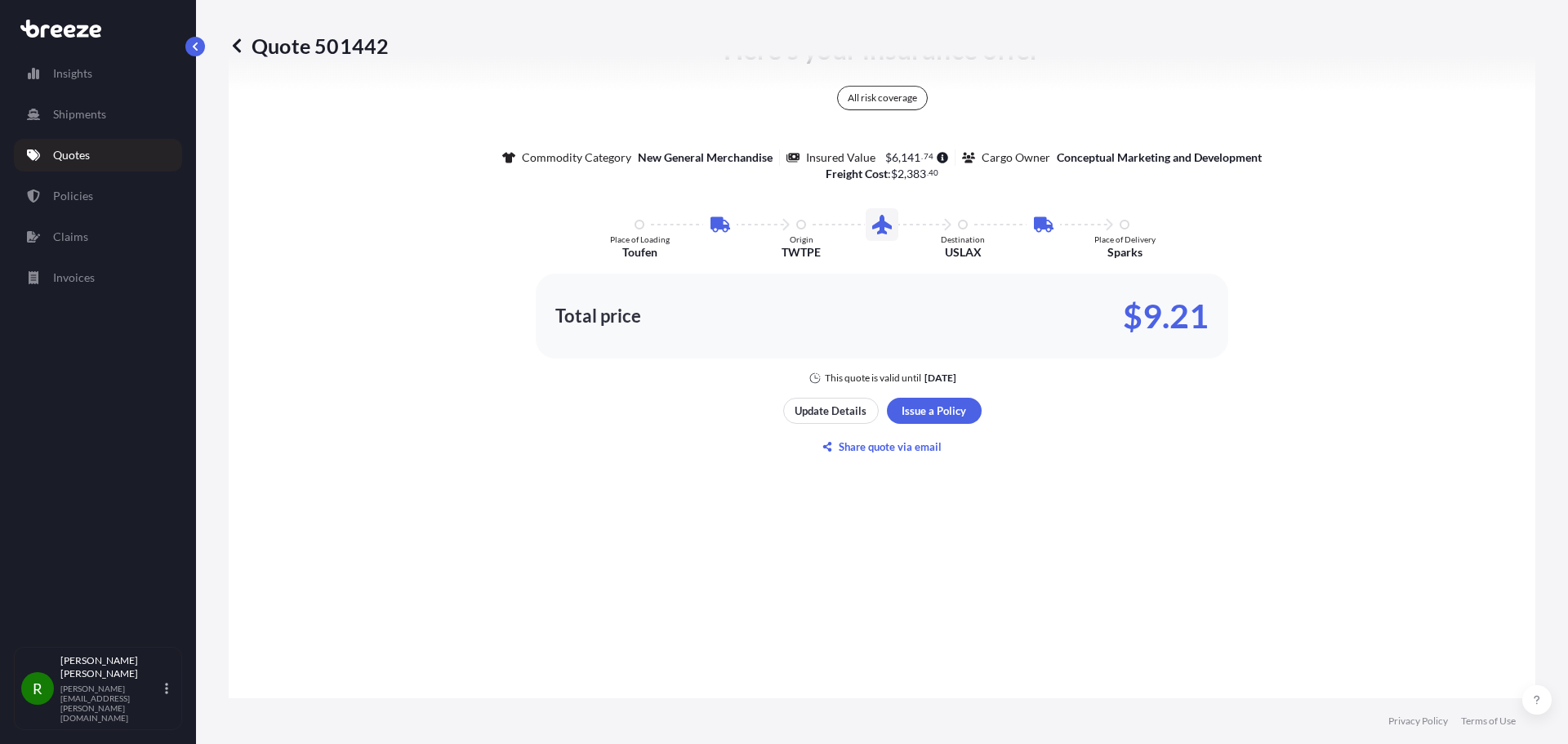
scroll to position [1062, 0]
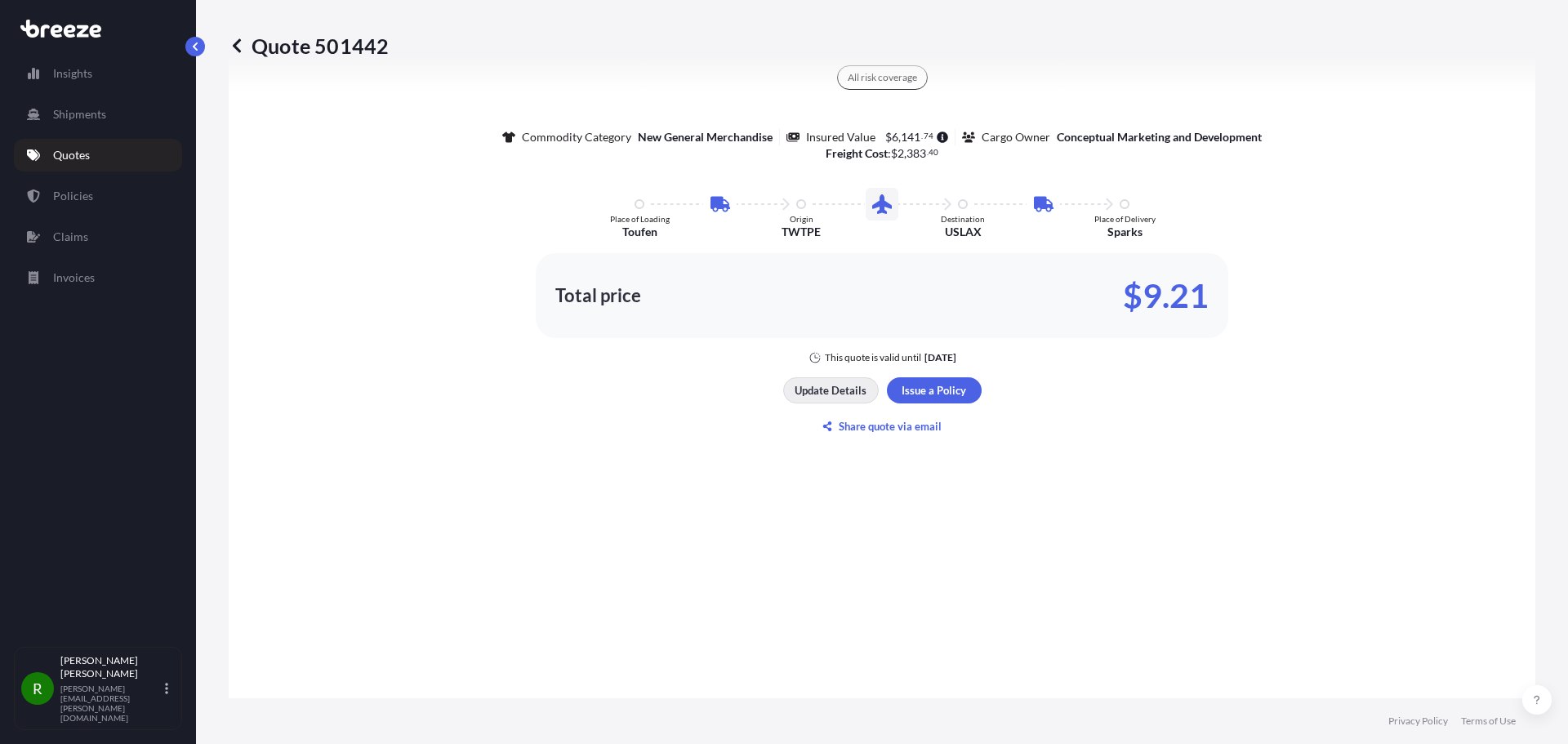
click at [810, 392] on p "Update Details" at bounding box center [830, 390] width 72 height 16
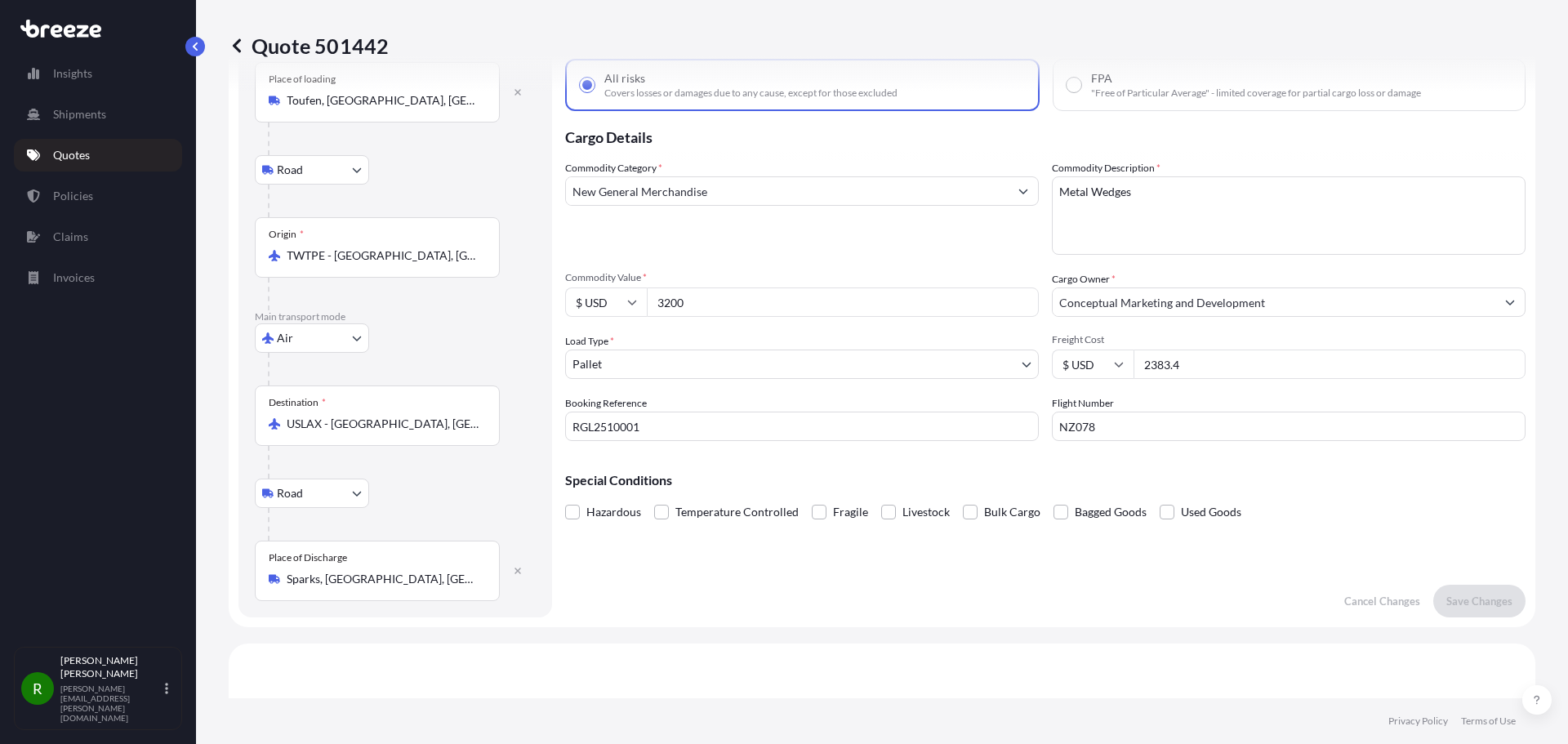
scroll to position [26, 0]
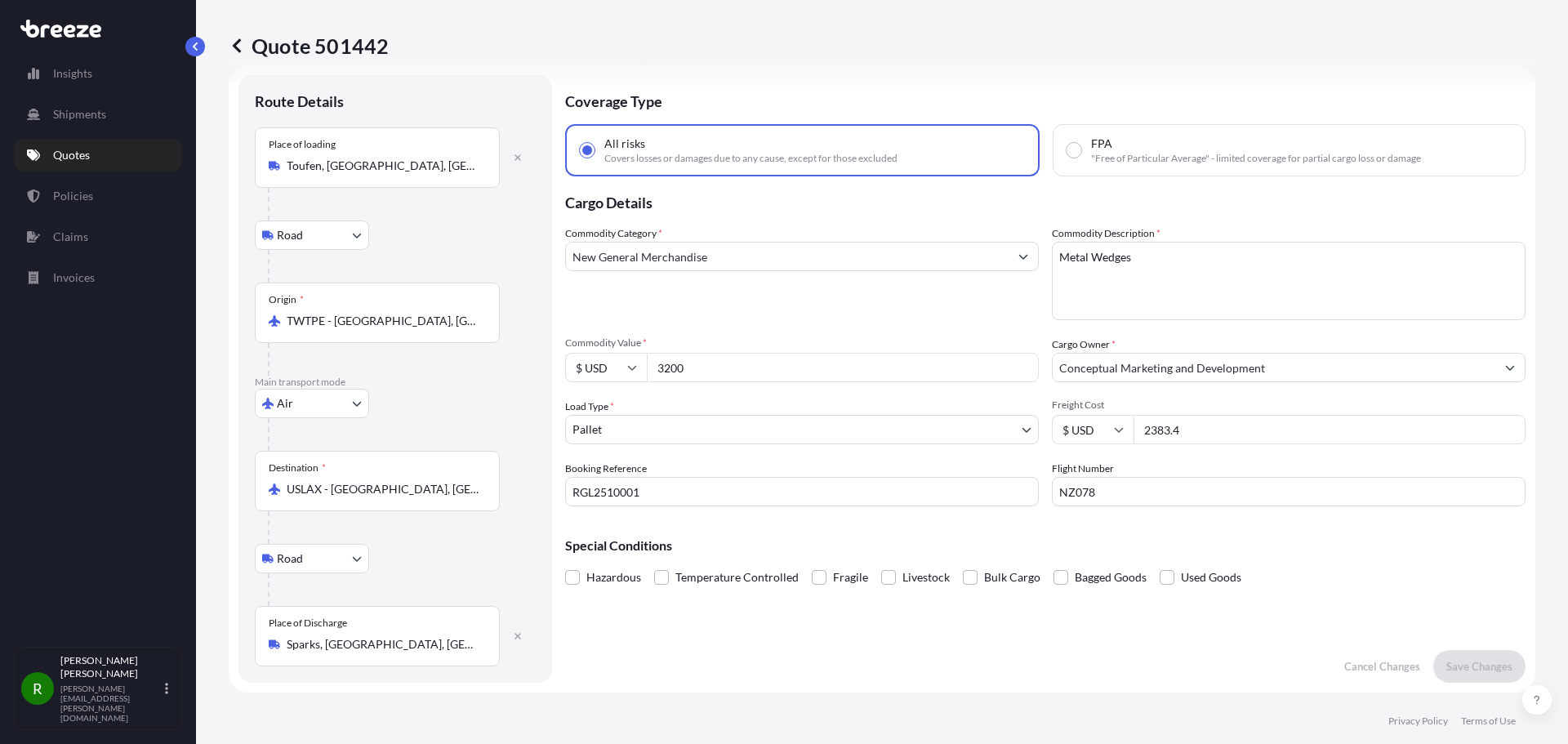
click at [1121, 489] on input "NZ078" at bounding box center [1288, 492] width 473 height 29
click at [1135, 497] on input "NZ078" at bounding box center [1288, 492] width 473 height 29
paste input "086-63057665"
drag, startPoint x: 1097, startPoint y: 489, endPoint x: 1006, endPoint y: 479, distance: 91.5
click at [1006, 479] on div "Commodity Category * New General Merchandise Commodity Description * Metal Wedg…" at bounding box center [1045, 366] width 960 height 281
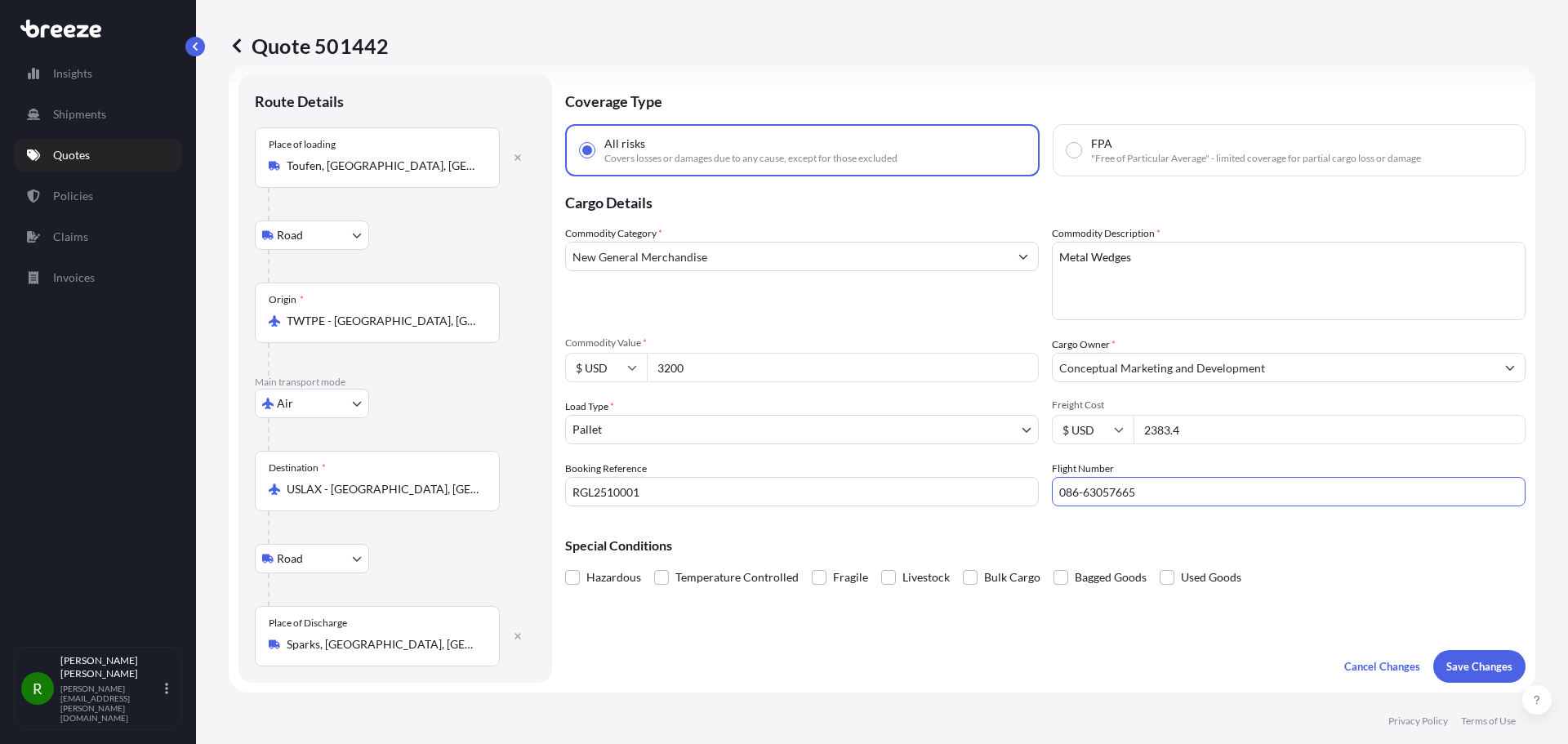
click at [1168, 490] on input "086-63057665" at bounding box center [1288, 492] width 473 height 29
paste input "NZ078 -"
type input "086-63057665 - NZ078/NZ004"
click at [1460, 668] on p "Save Changes" at bounding box center [1479, 666] width 66 height 16
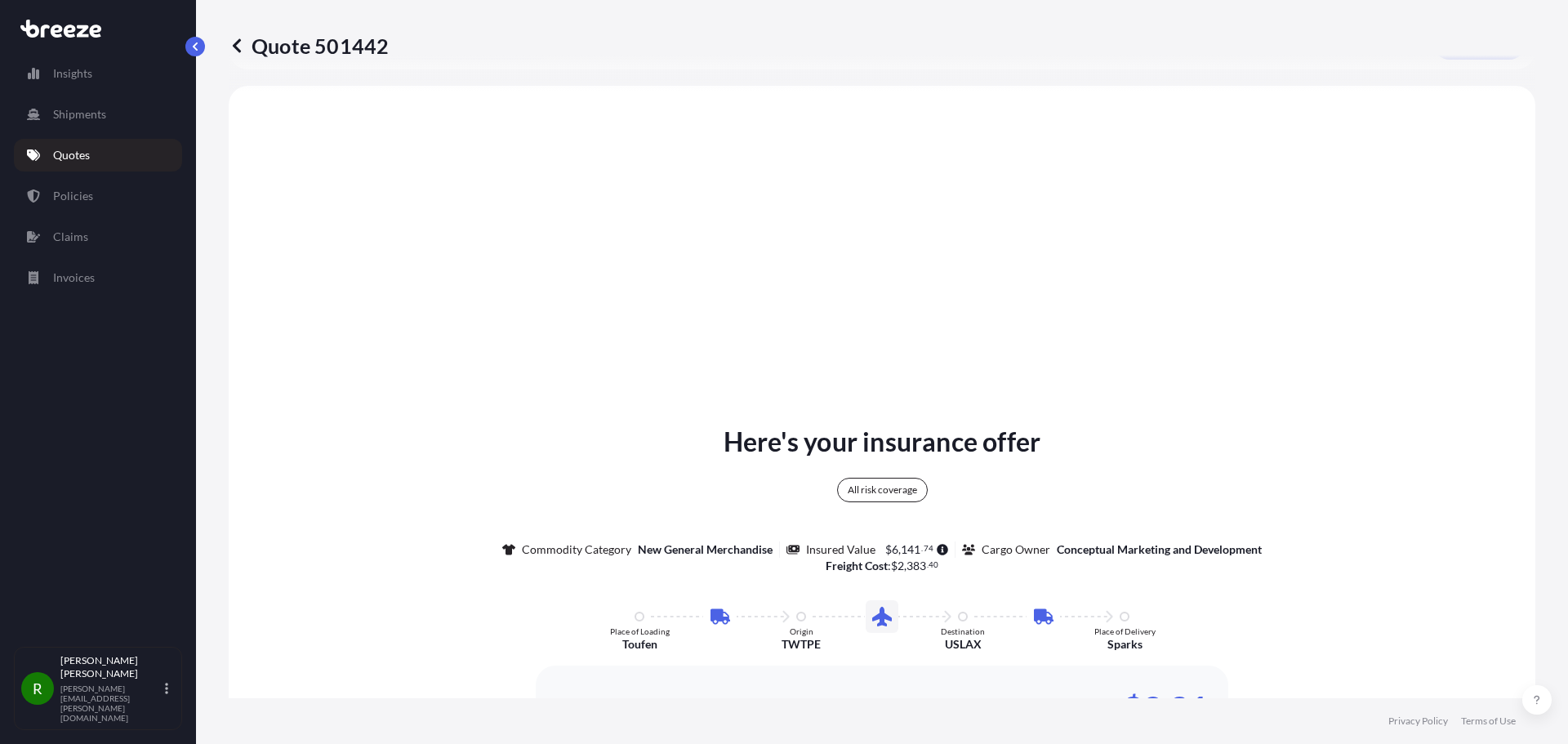
scroll to position [654, 0]
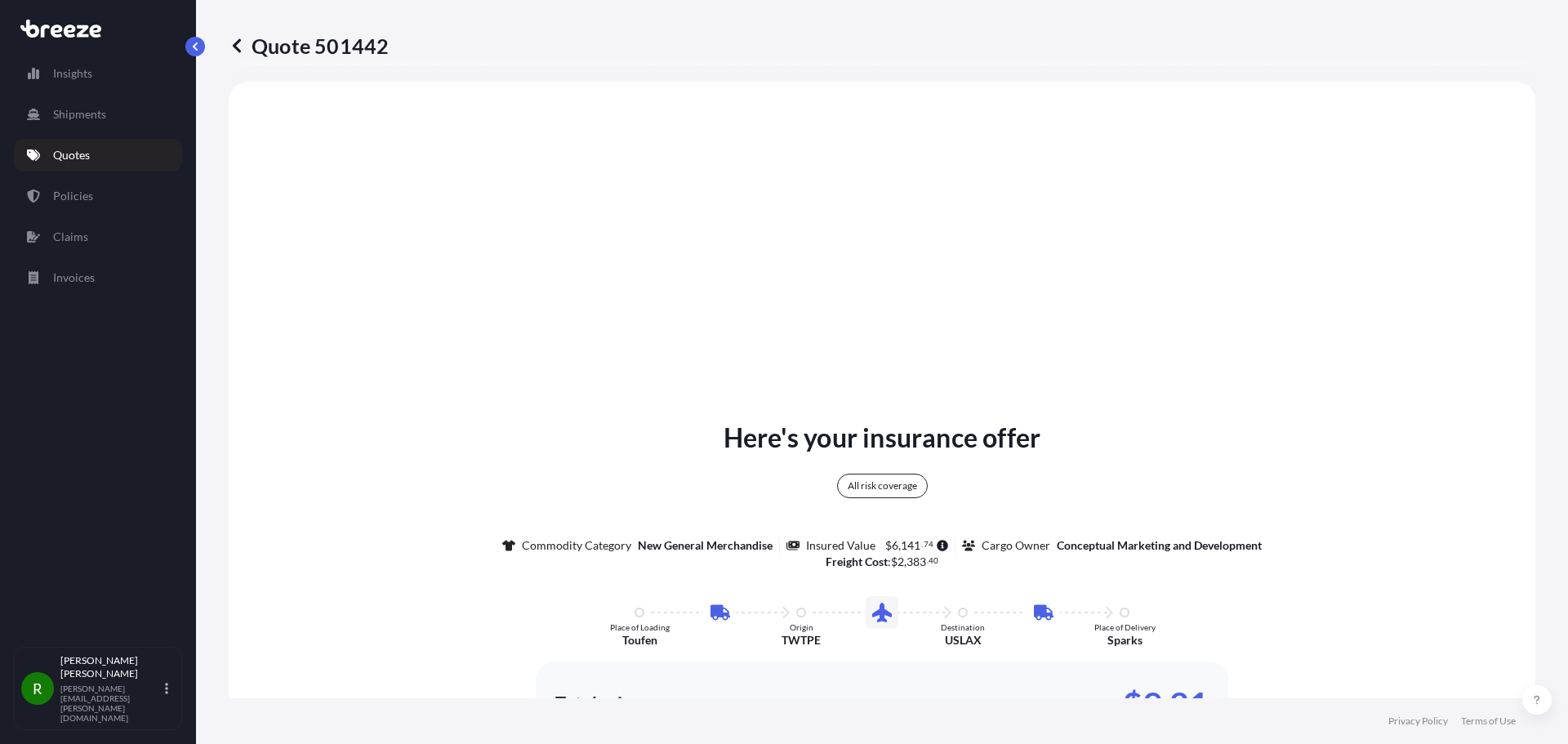
select select "Road"
select select "Air"
select select "Road"
select select "1"
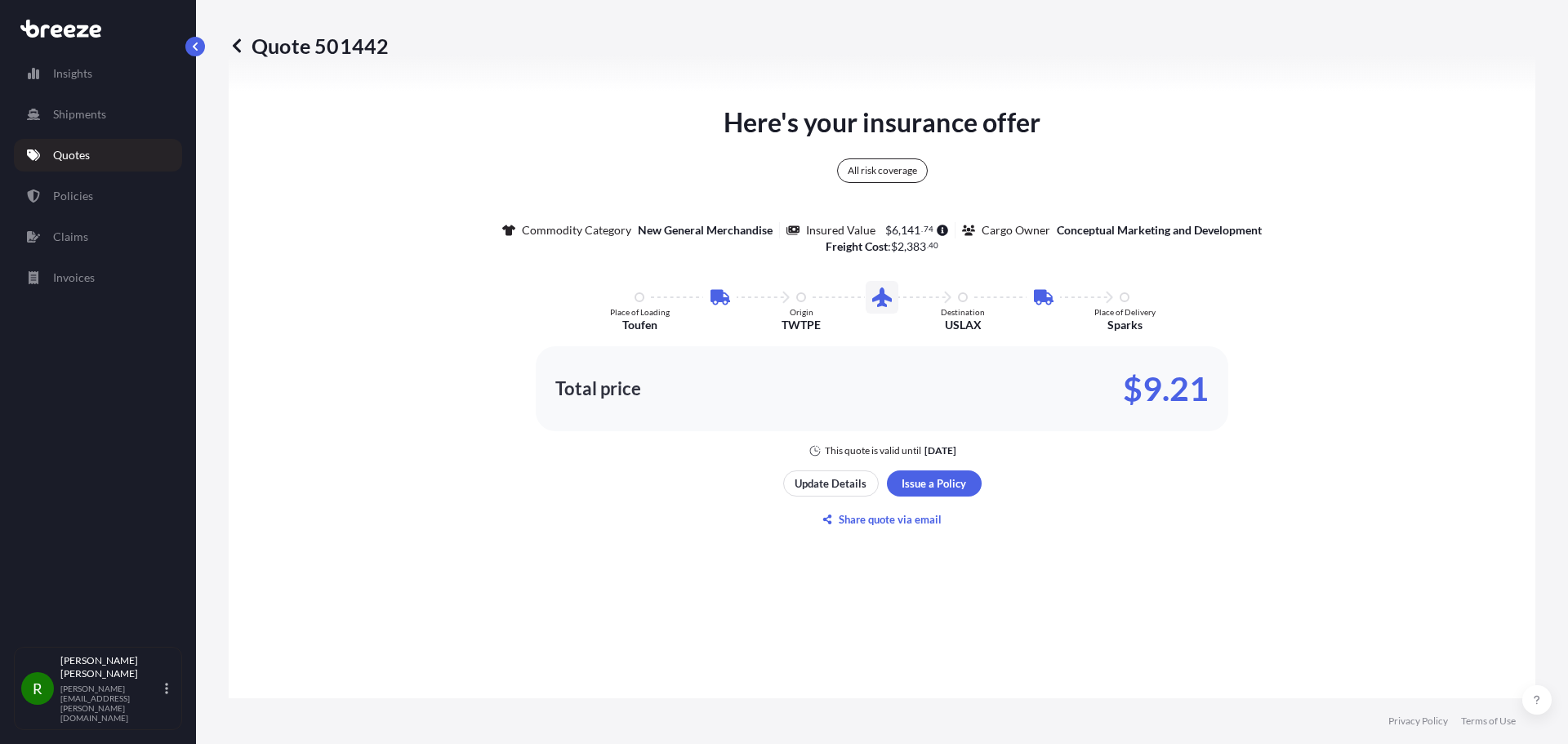
scroll to position [1210, 0]
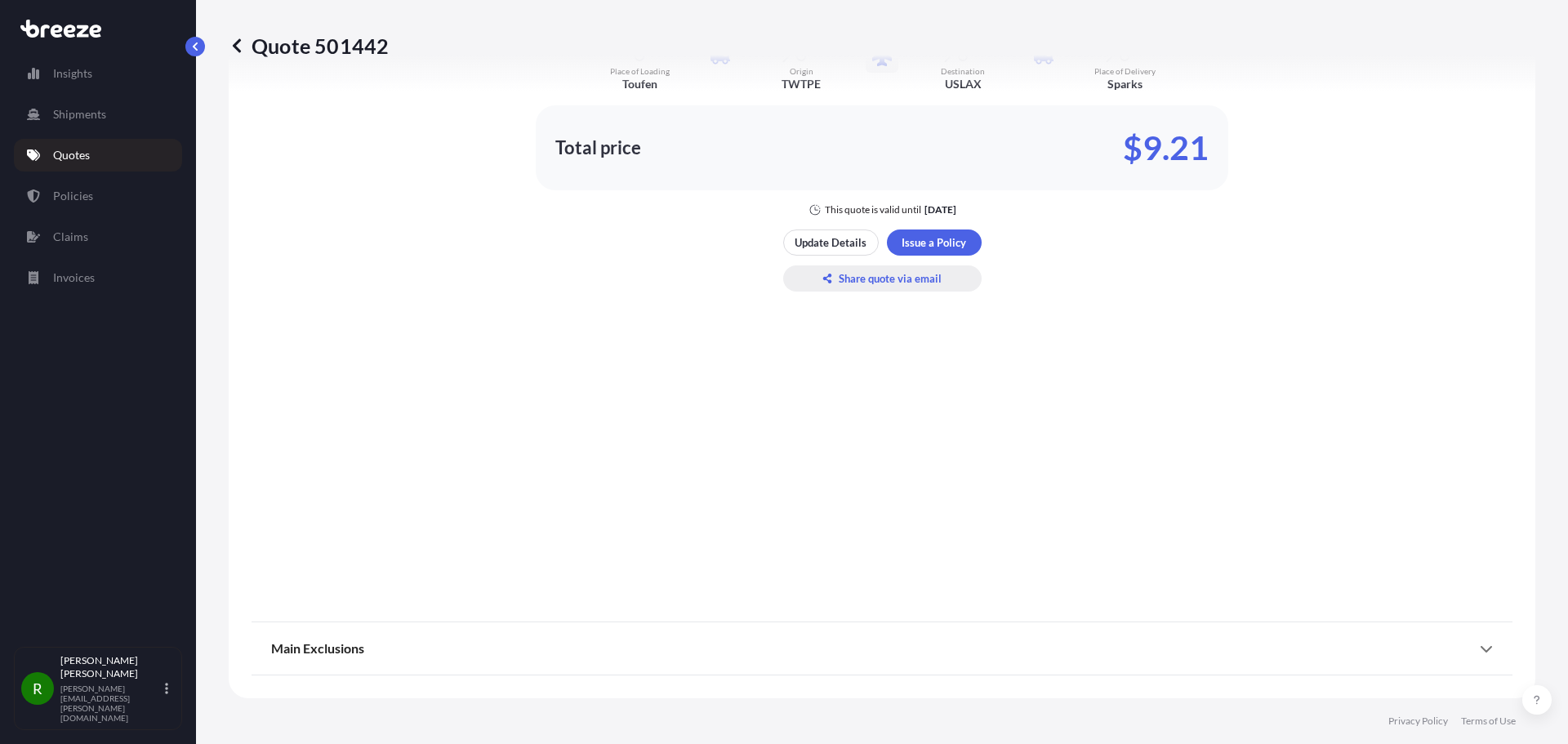
click at [881, 274] on p "Share quote via email" at bounding box center [889, 278] width 103 height 16
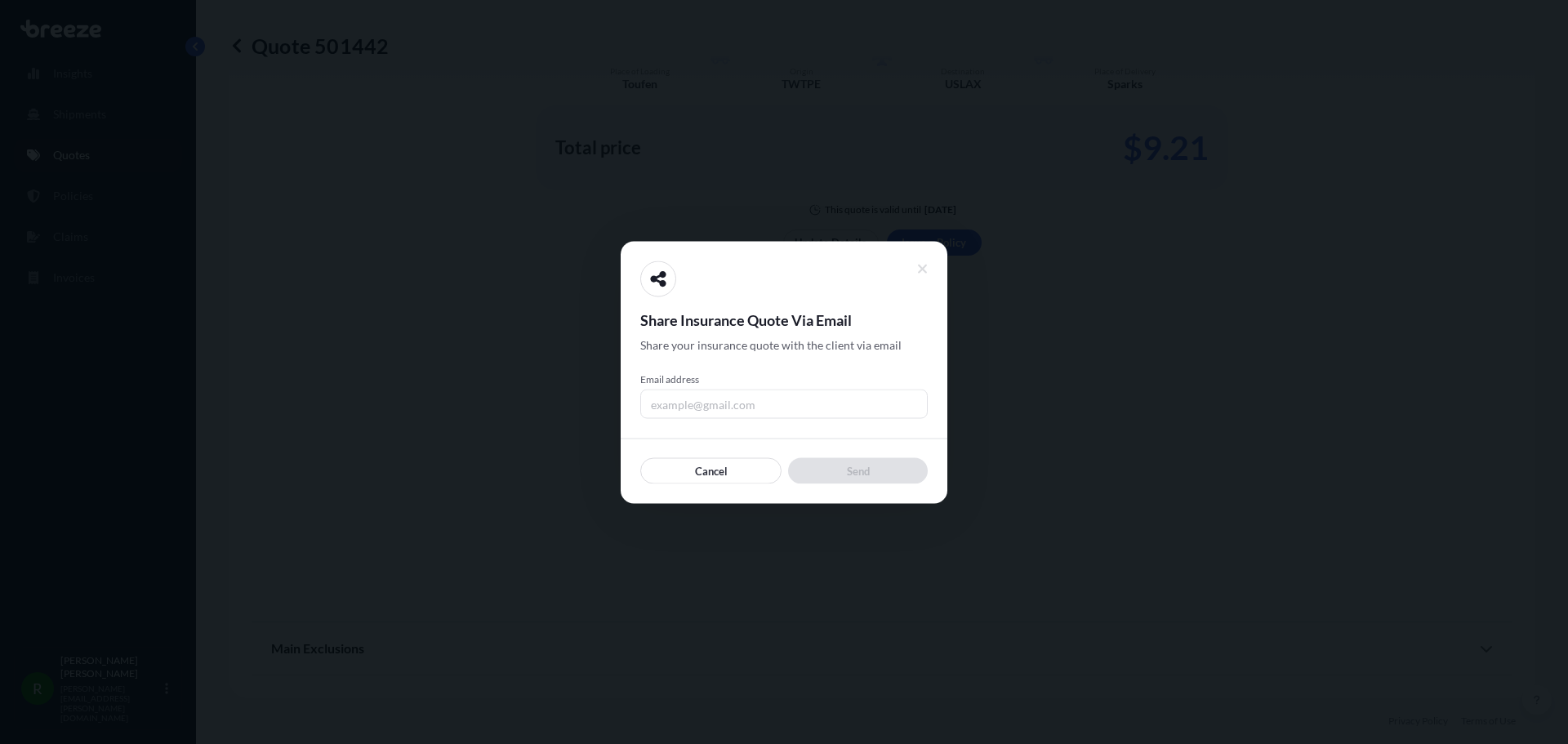
click at [687, 401] on input "Email address" at bounding box center [784, 403] width 288 height 29
type input "[PERSON_NAME][EMAIL_ADDRESS][PERSON_NAME][DOMAIN_NAME]"
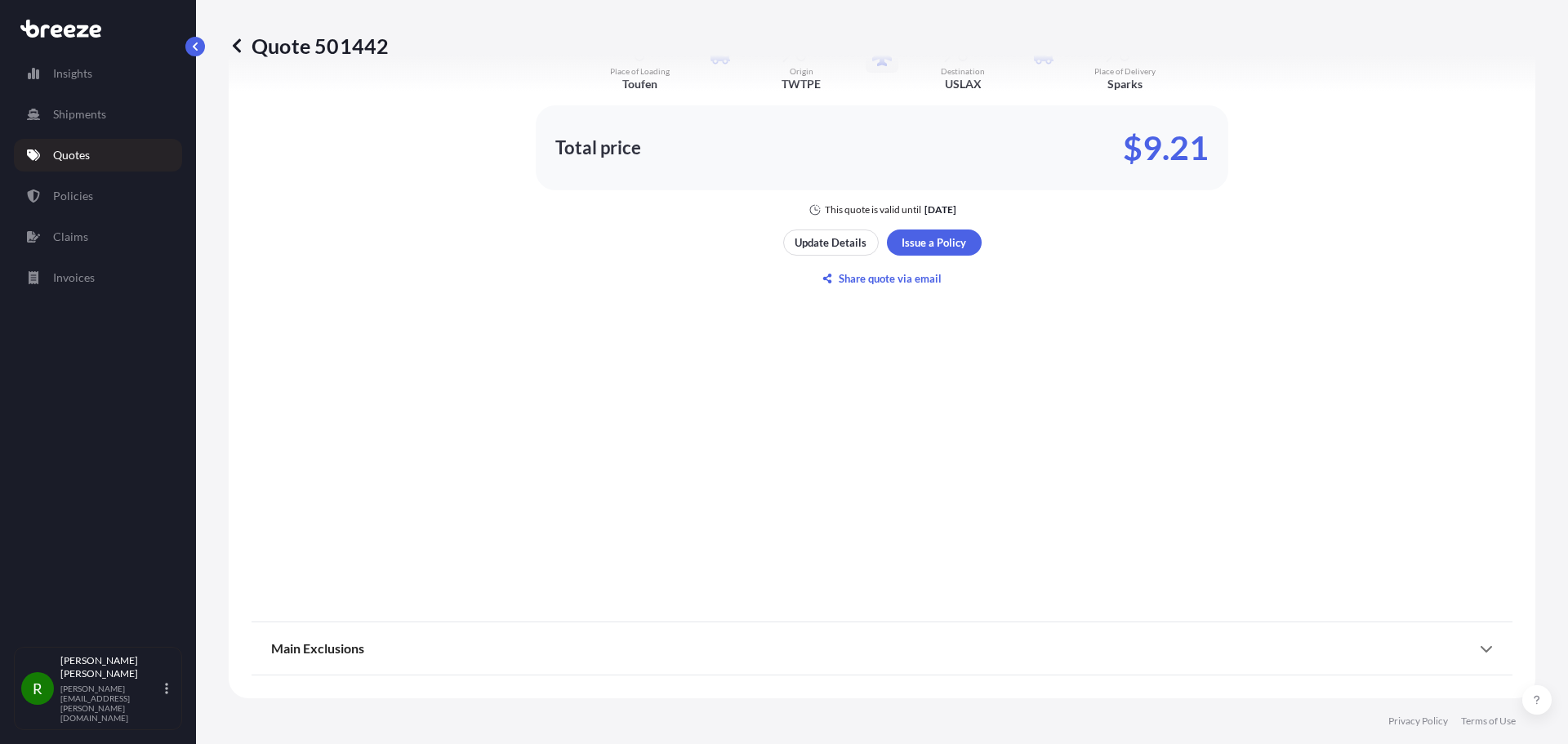
click at [67, 147] on p "Quotes" at bounding box center [71, 155] width 36 height 16
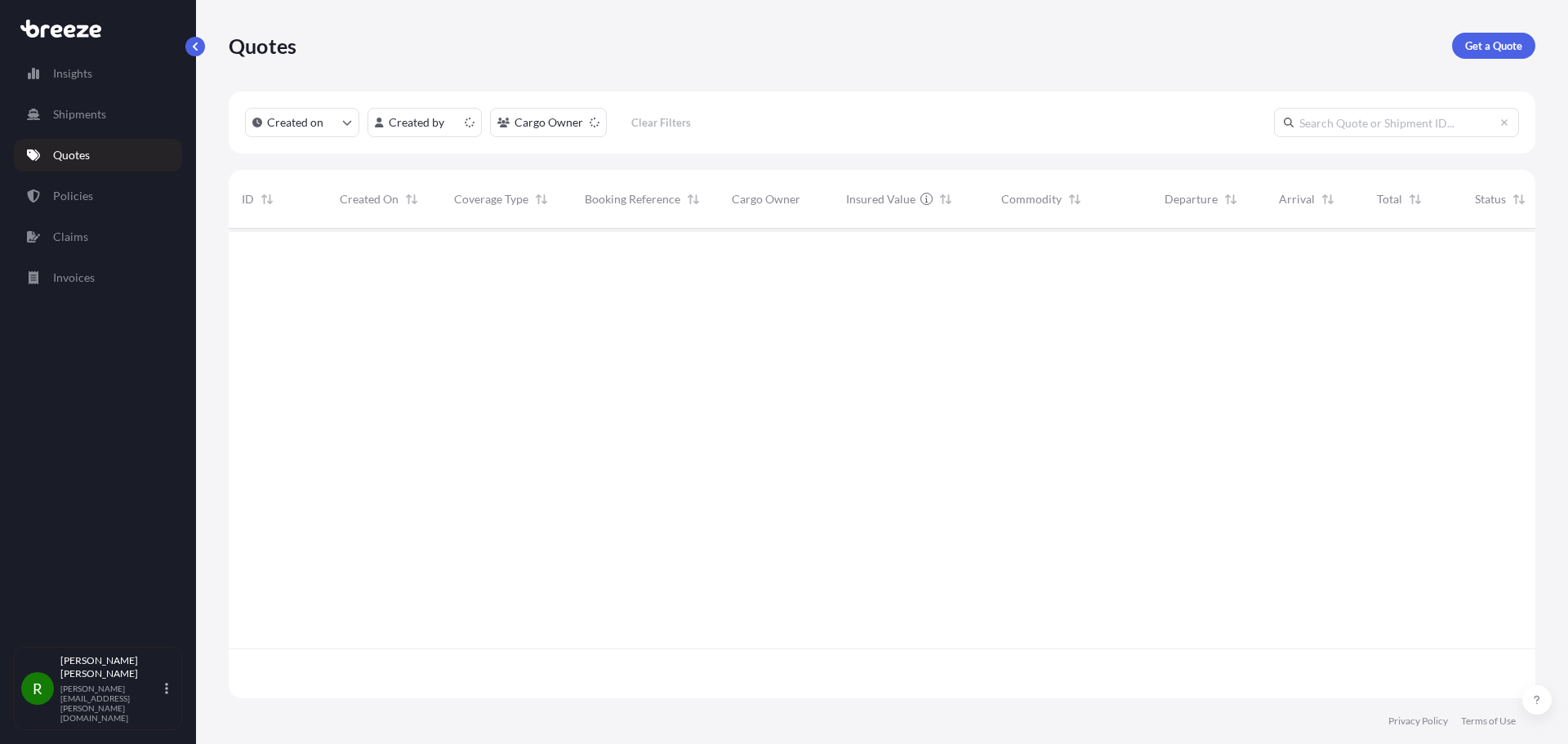
scroll to position [467, 1294]
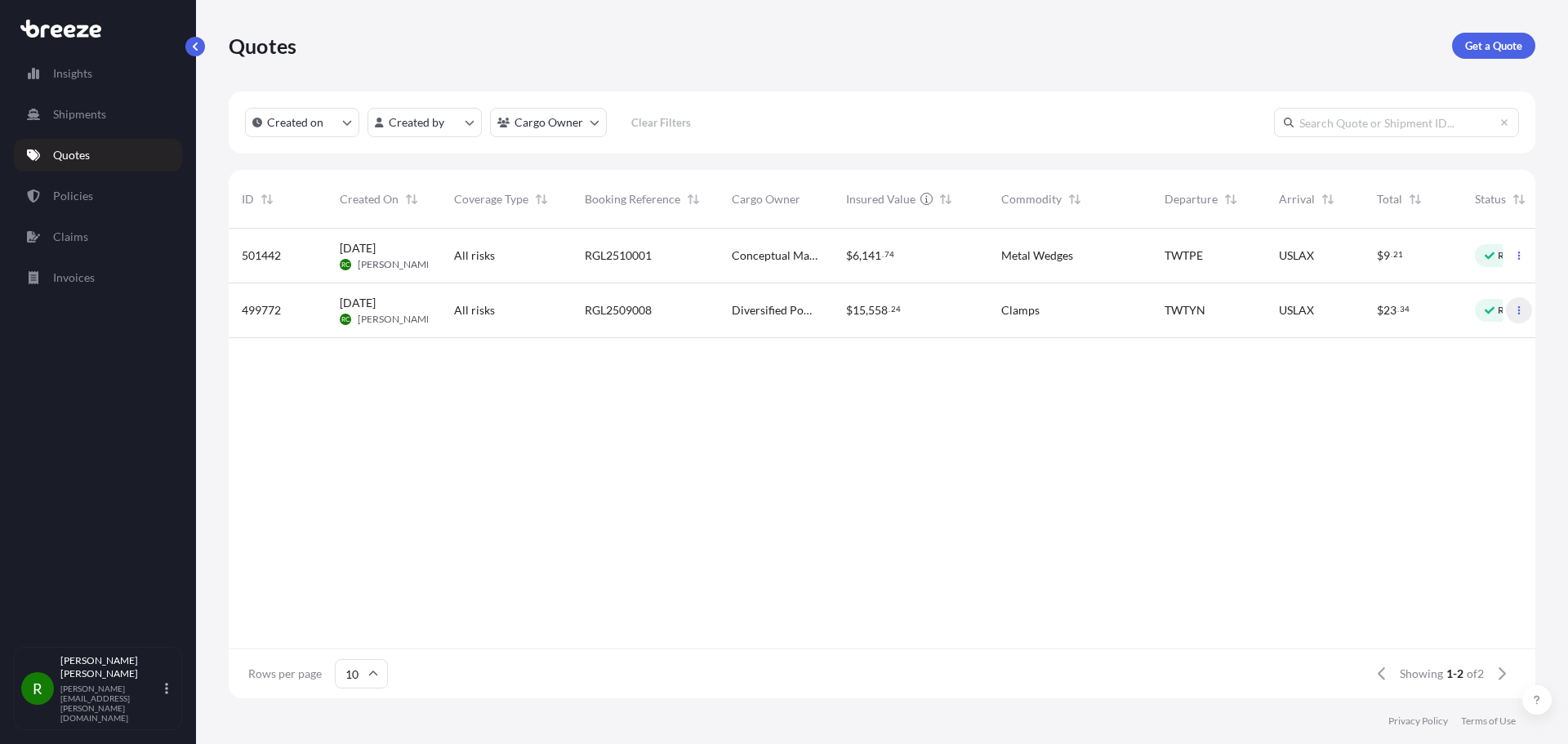
click at [1521, 310] on icon "button" at bounding box center [1518, 310] width 10 height 10
